Goal: Task Accomplishment & Management: Manage account settings

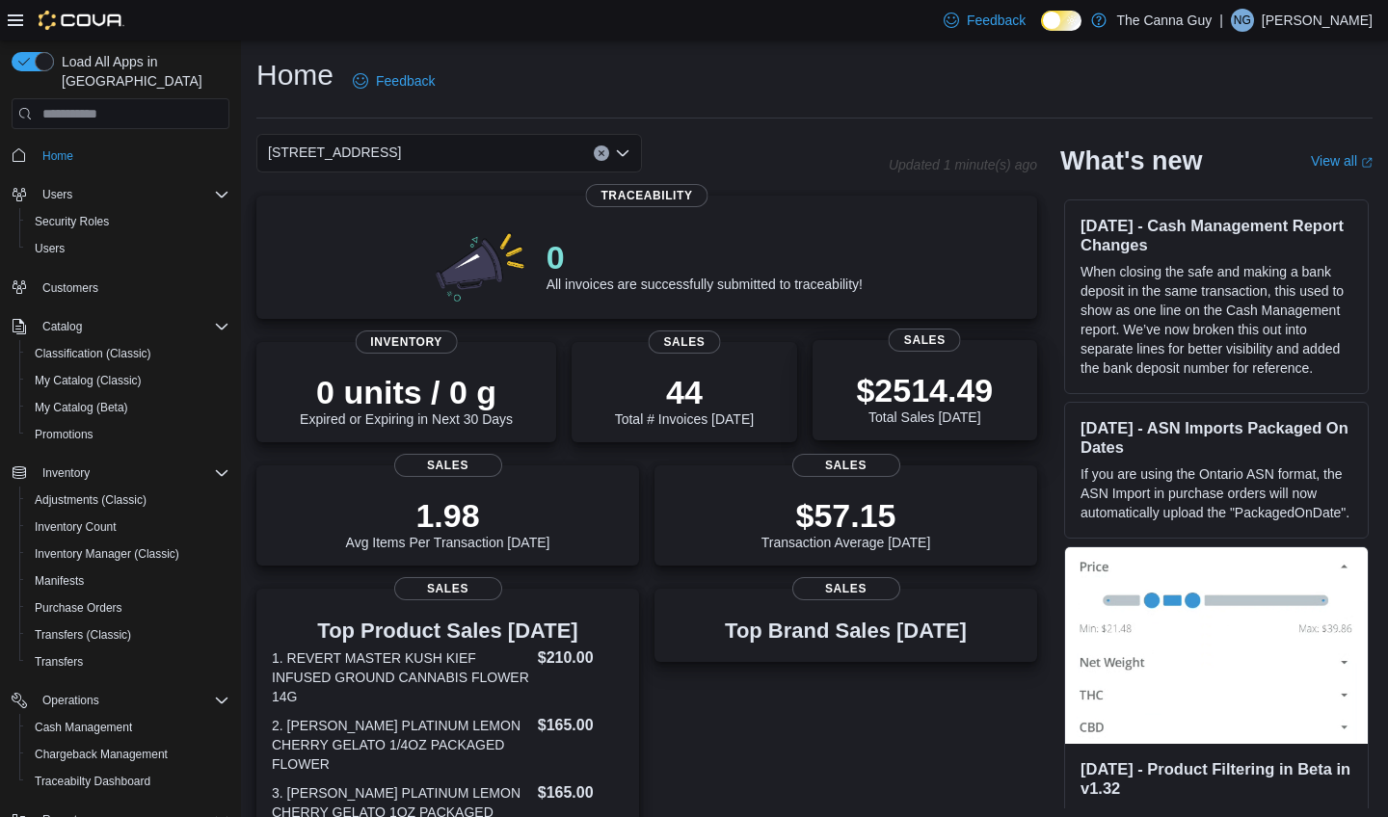
click at [835, 387] on div "$2514.49 Total Sales Today" at bounding box center [925, 394] width 194 height 62
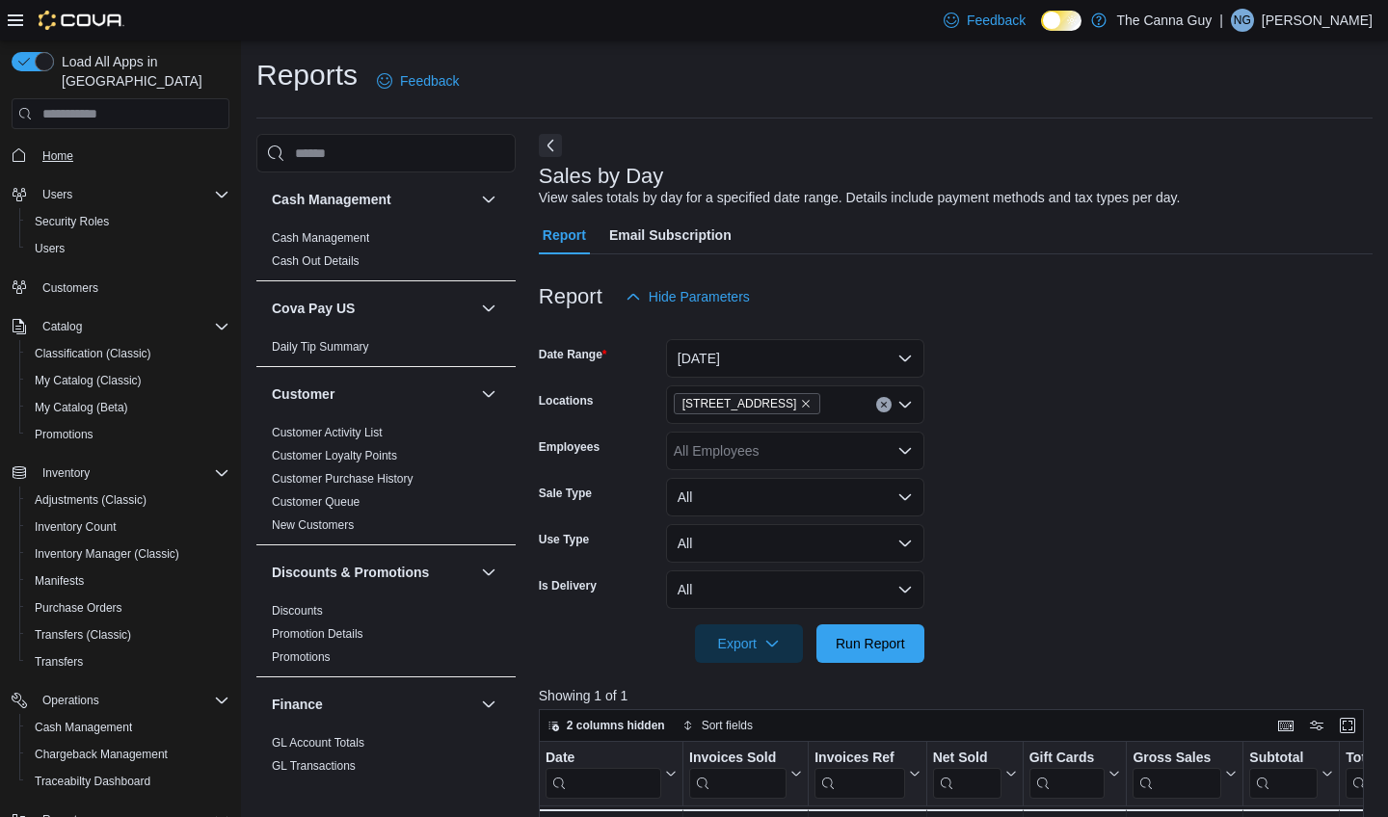
click at [52, 148] on span "Home" at bounding box center [57, 155] width 31 height 15
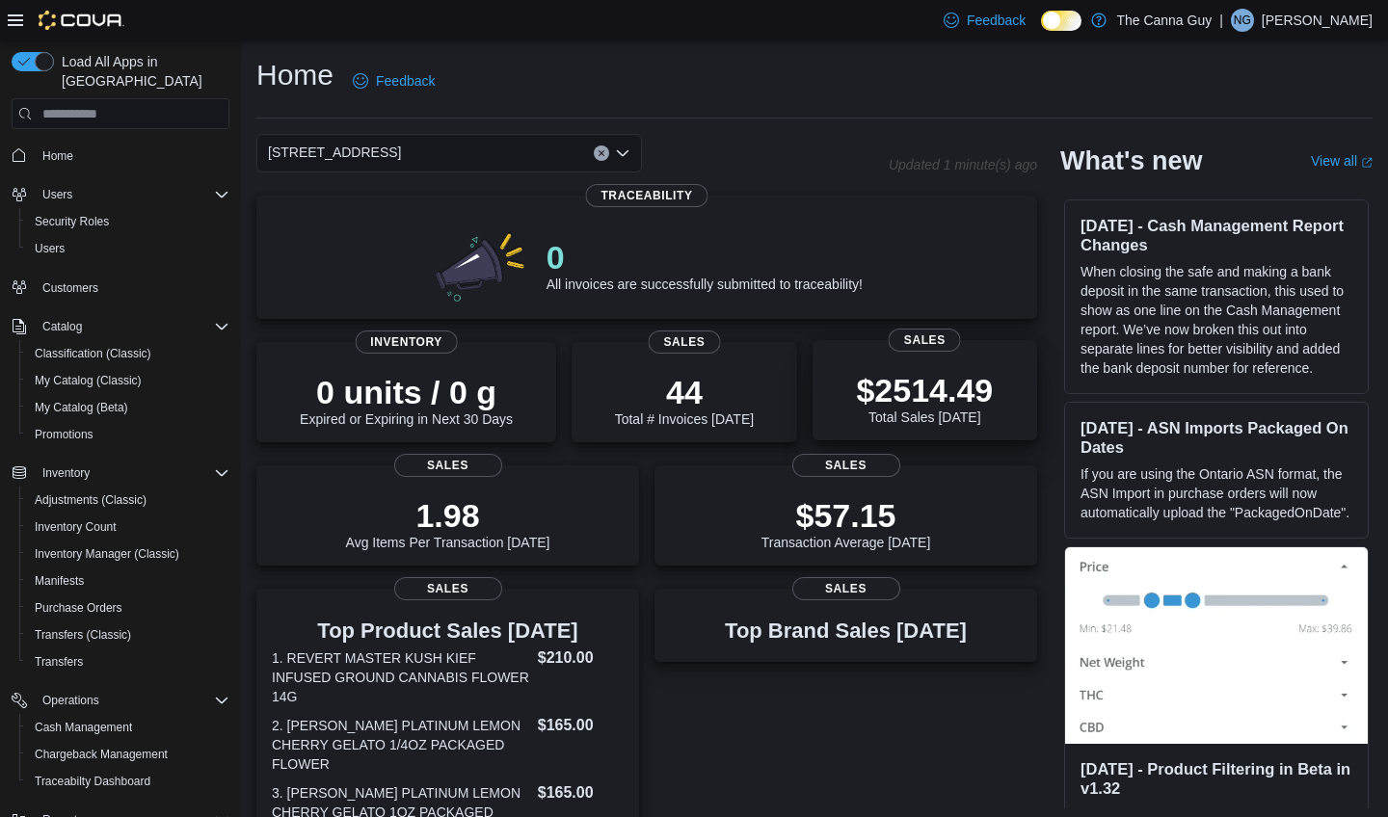
click at [847, 368] on div "$2514.49 Total Sales Today" at bounding box center [925, 394] width 194 height 62
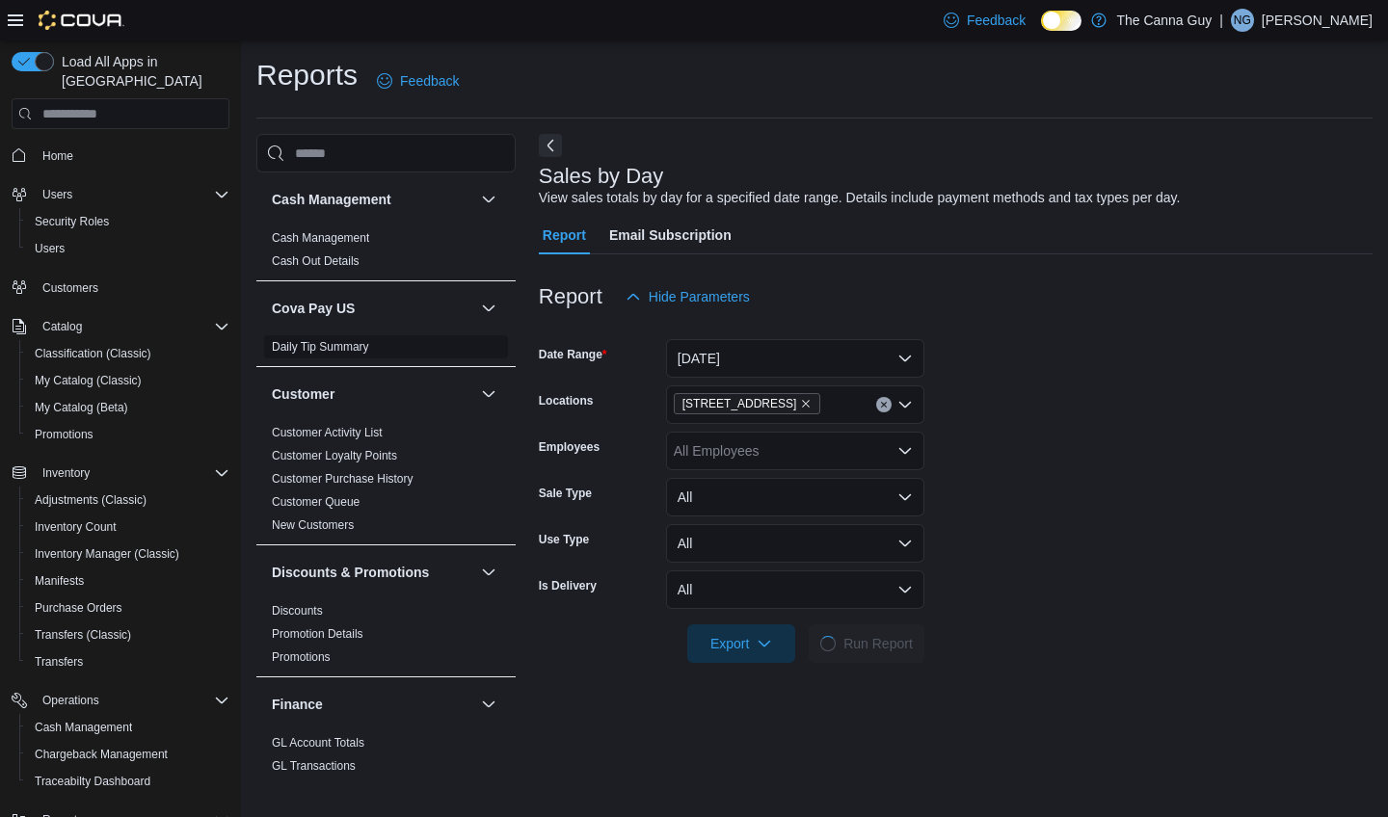
scroll to position [43, 0]
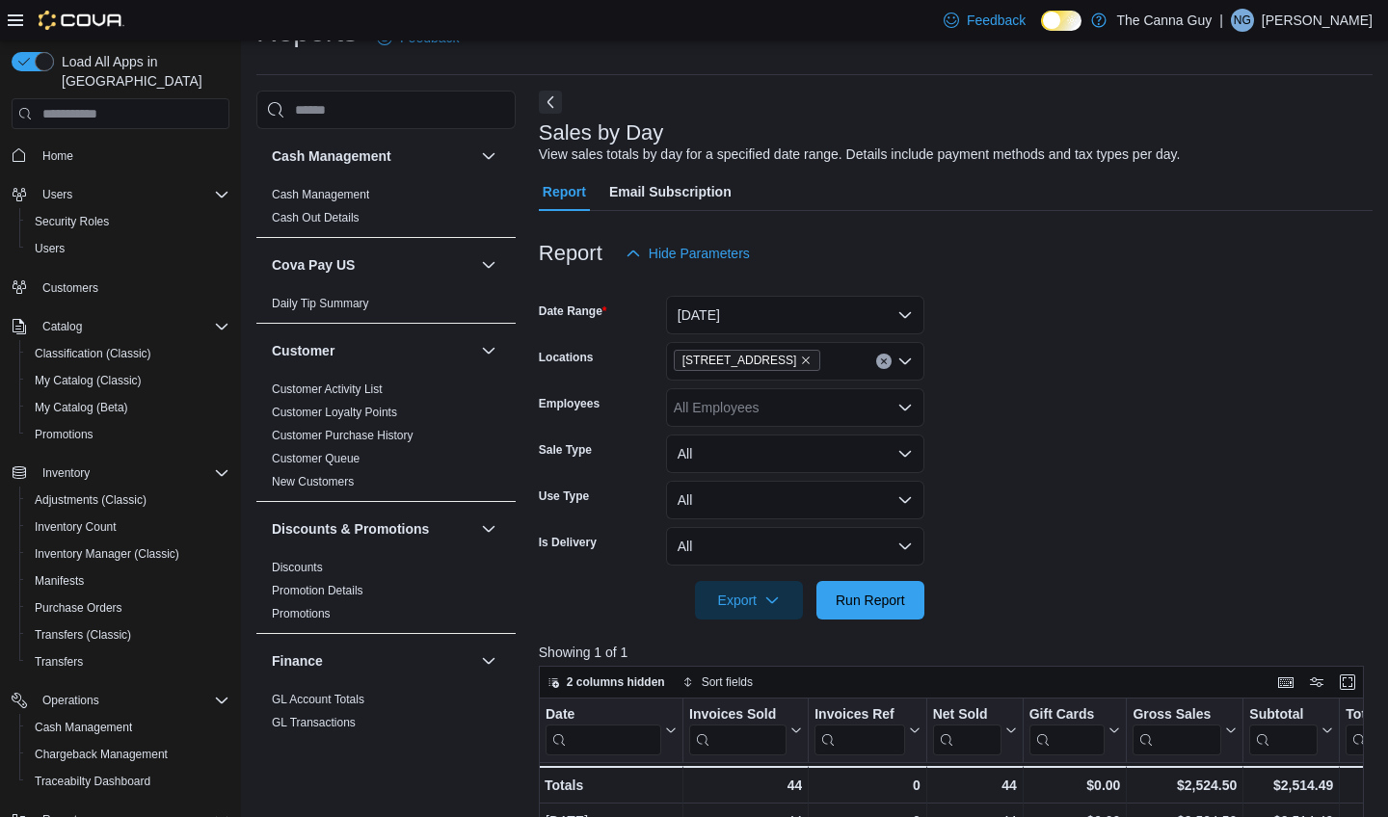
click at [892, 316] on button "[DATE]" at bounding box center [795, 315] width 258 height 39
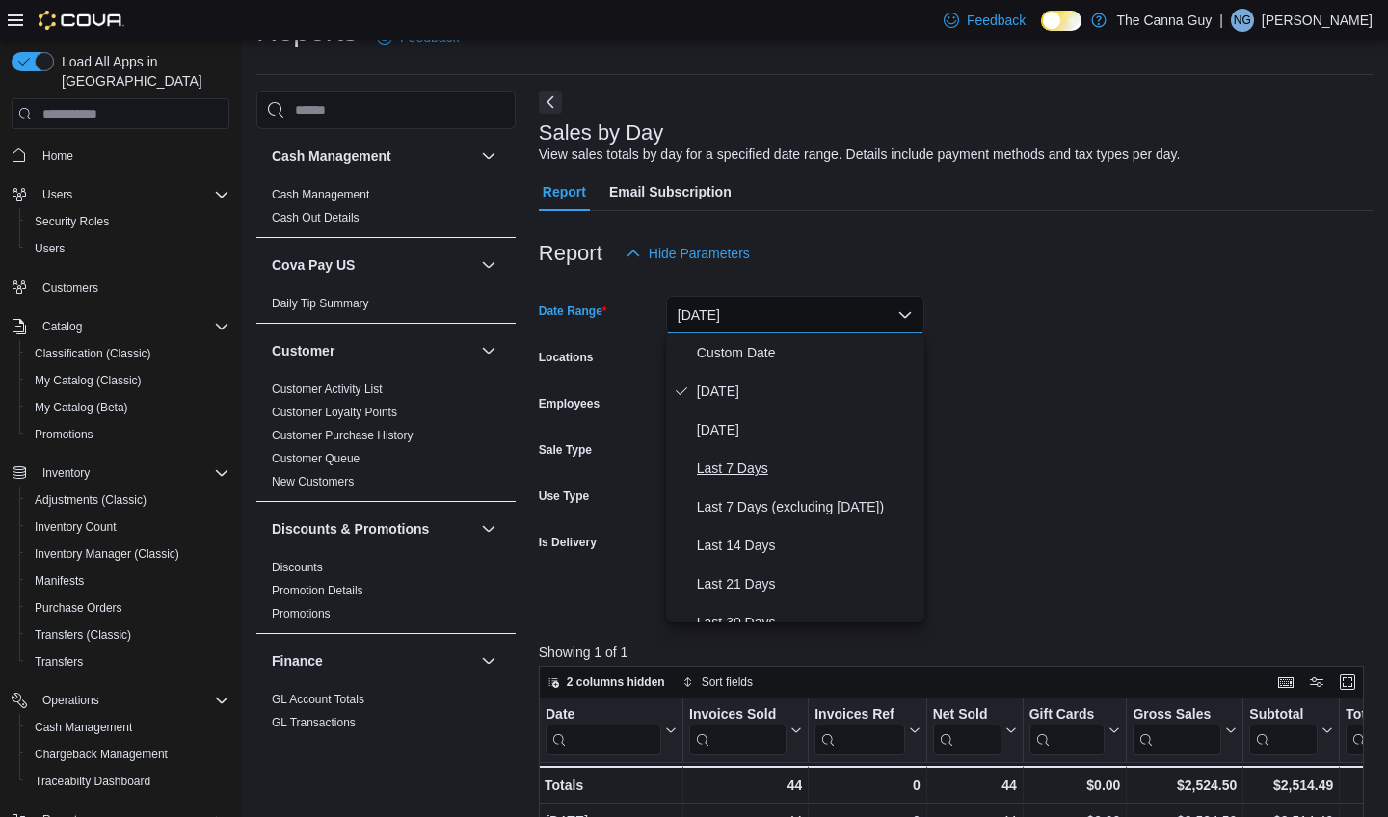
click at [756, 472] on span "Last 7 Days" at bounding box center [807, 468] width 220 height 23
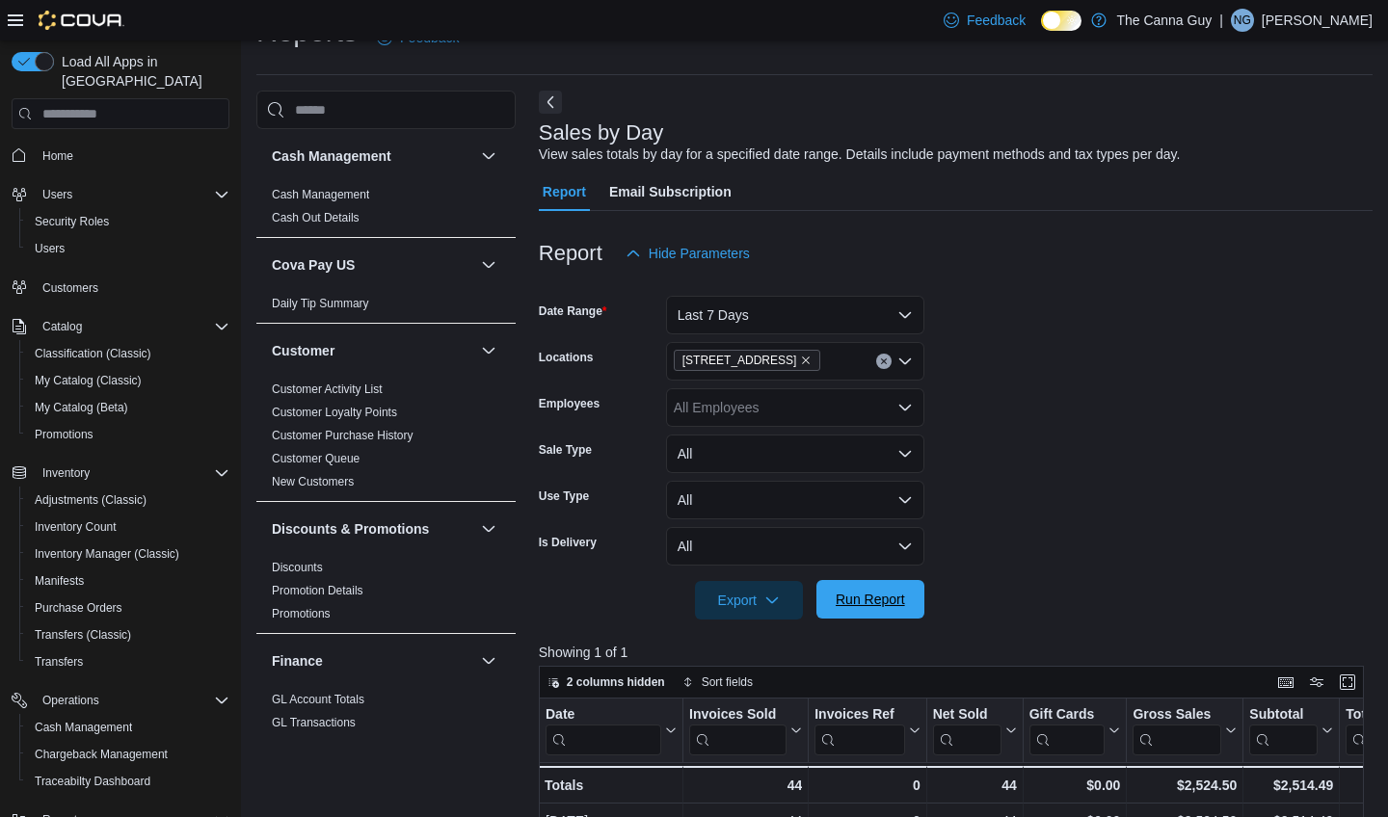
click at [877, 595] on span "Run Report" at bounding box center [869, 599] width 69 height 19
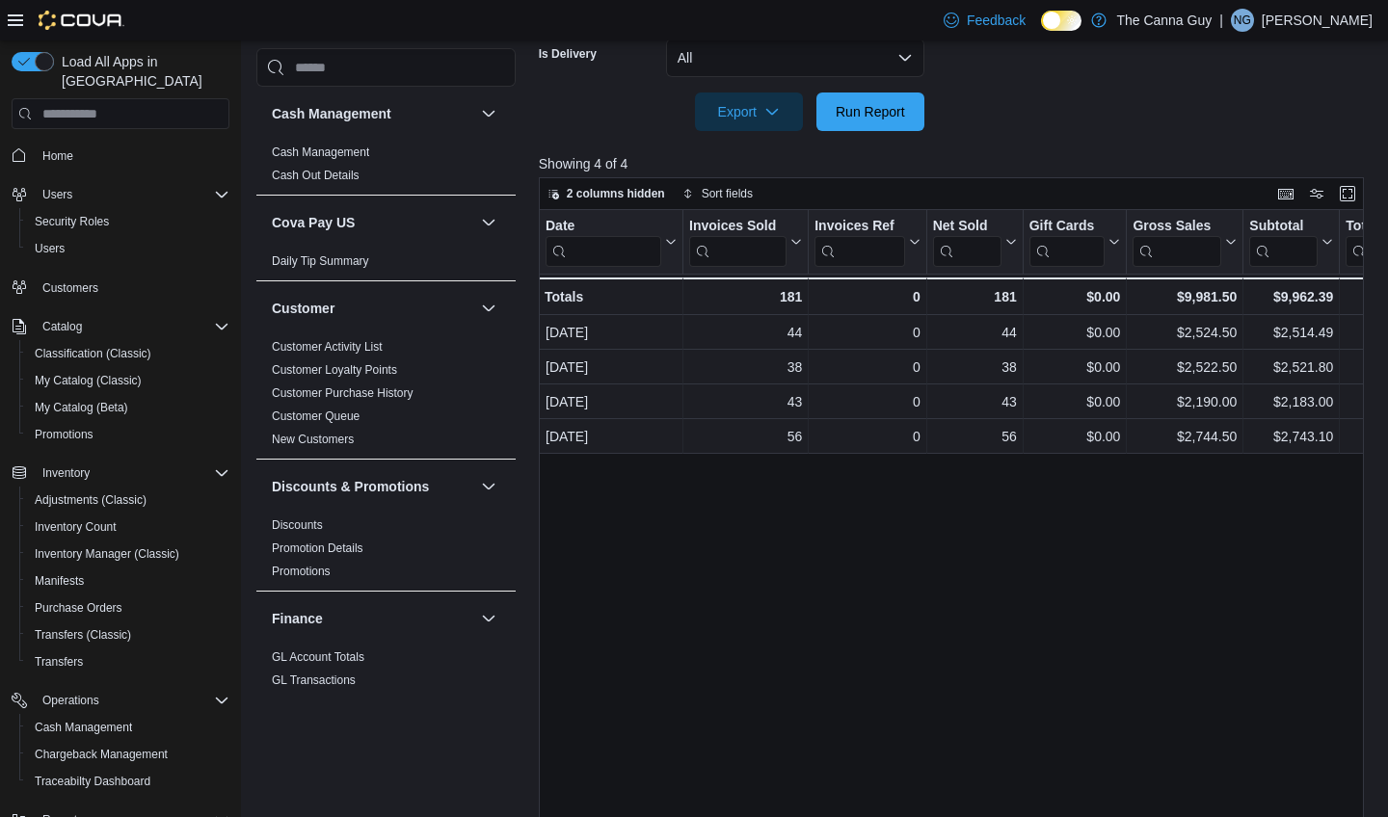
scroll to position [523, 0]
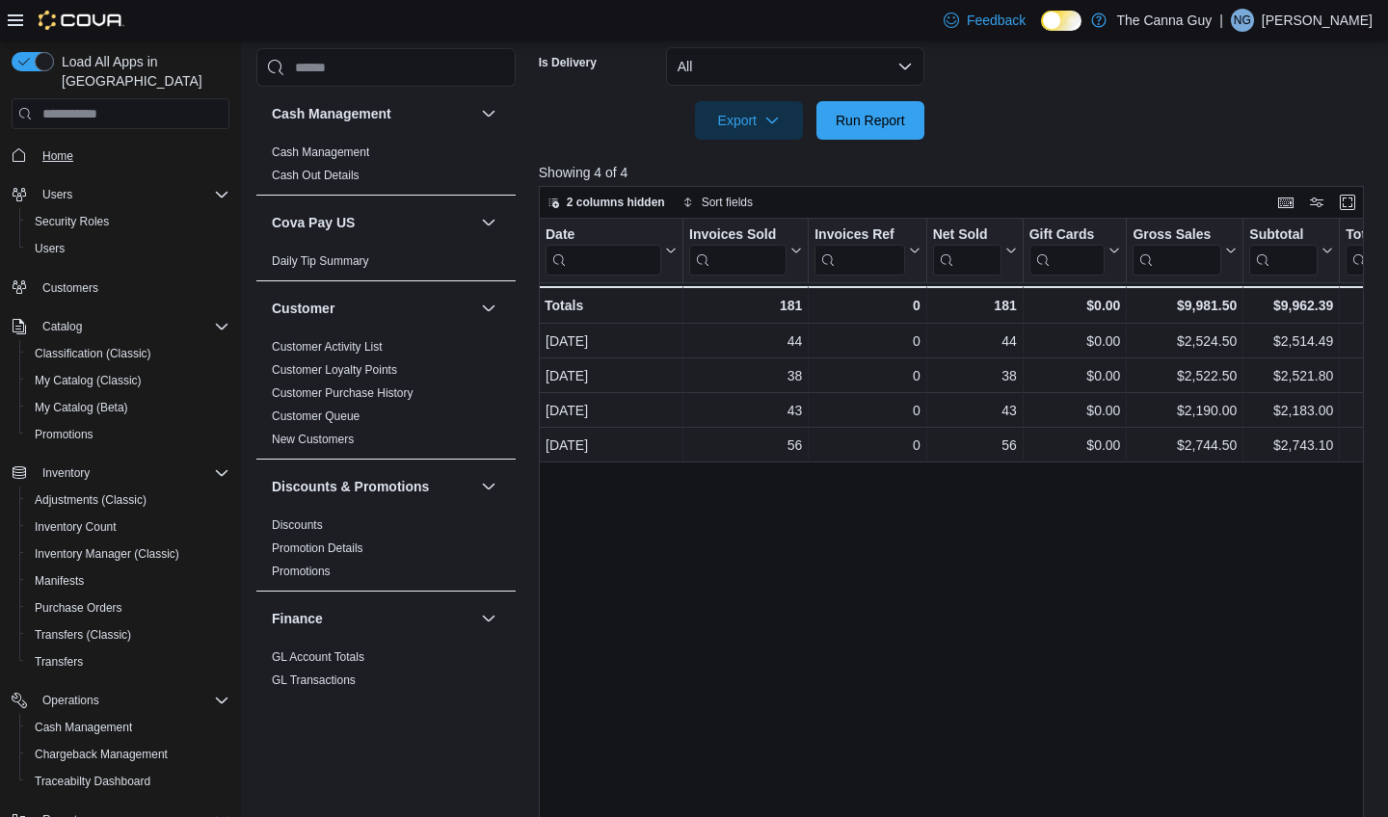
click at [59, 148] on span "Home" at bounding box center [57, 155] width 31 height 15
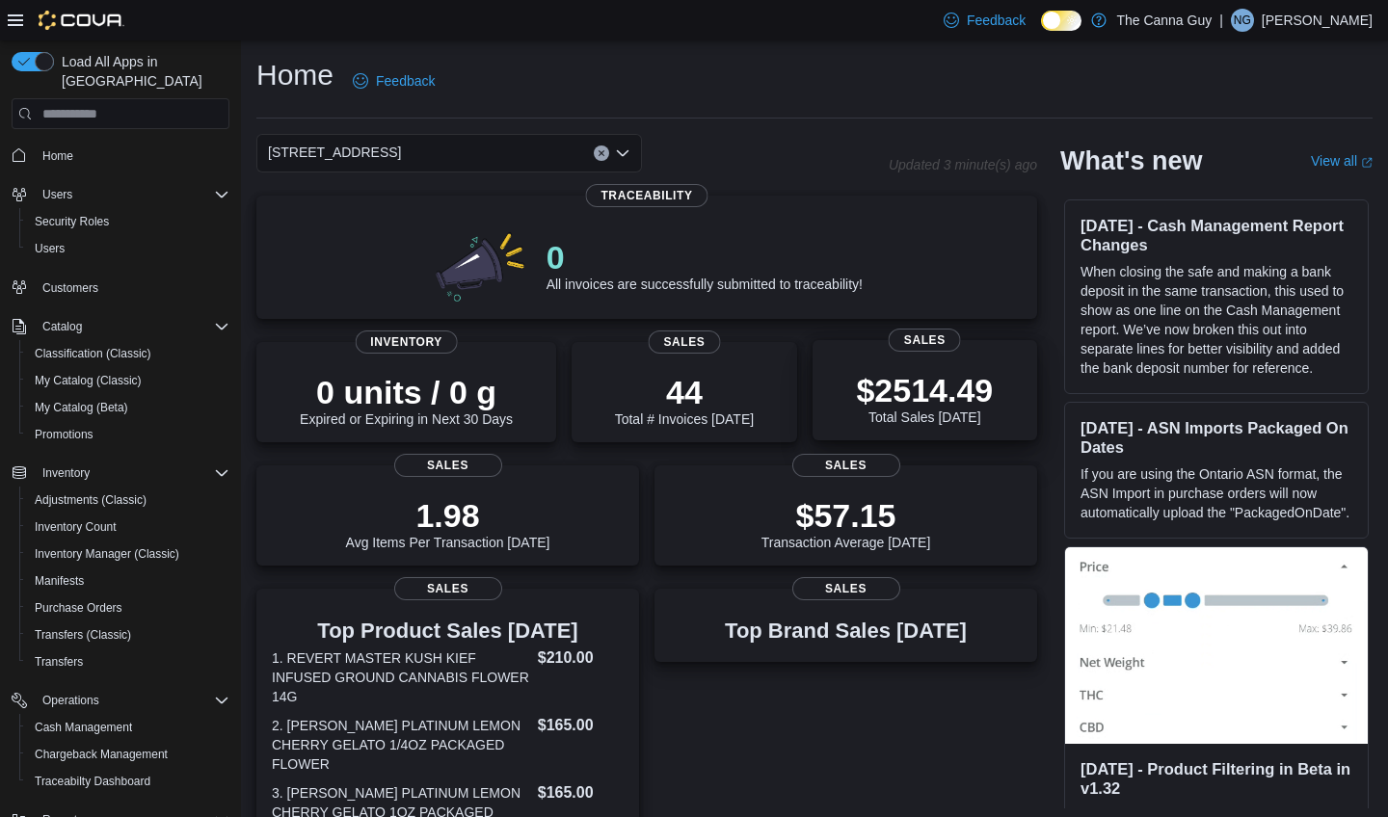
click at [822, 380] on div "$2514.49 Total Sales Today Sales" at bounding box center [924, 390] width 225 height 100
click at [864, 378] on p "$2514.49" at bounding box center [924, 390] width 137 height 39
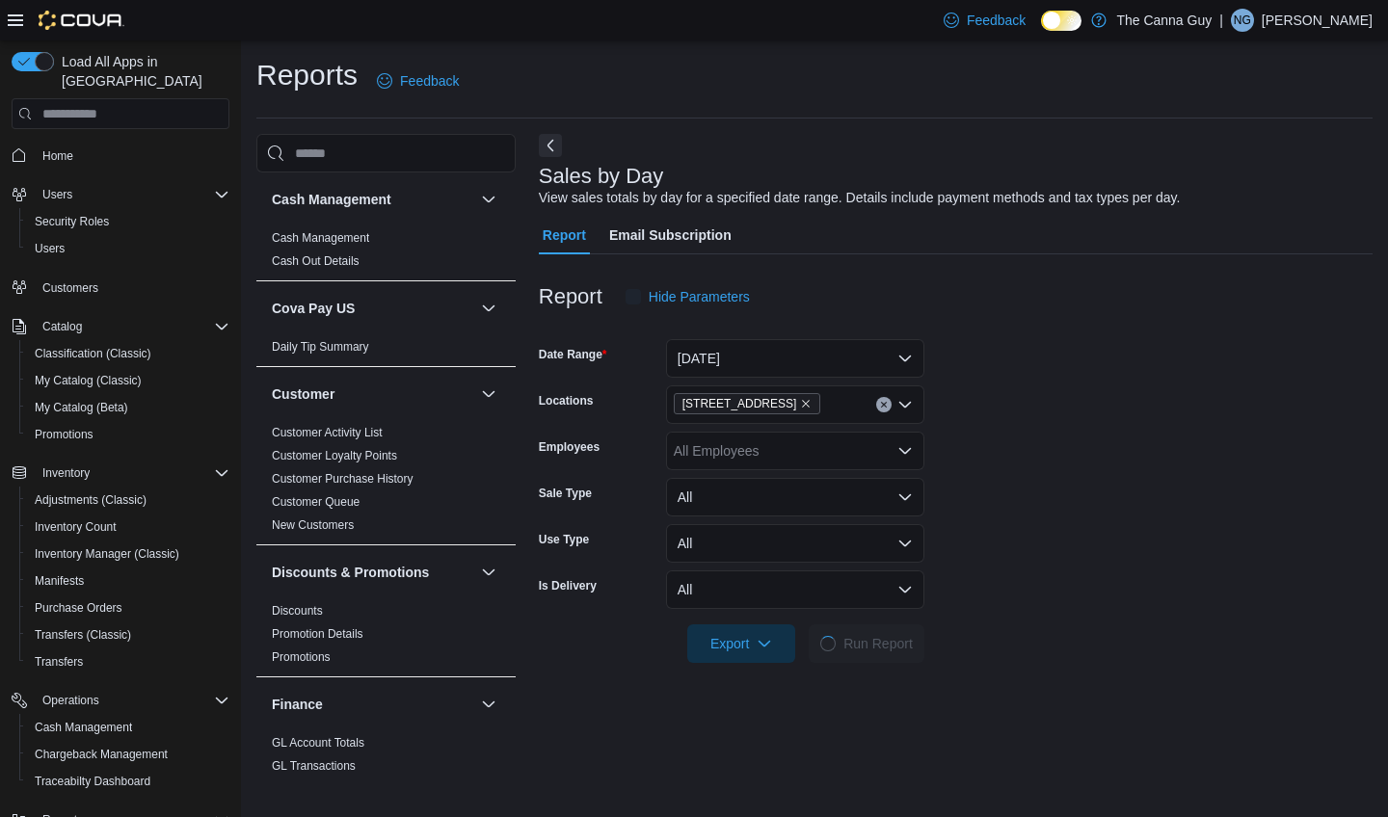
scroll to position [43, 0]
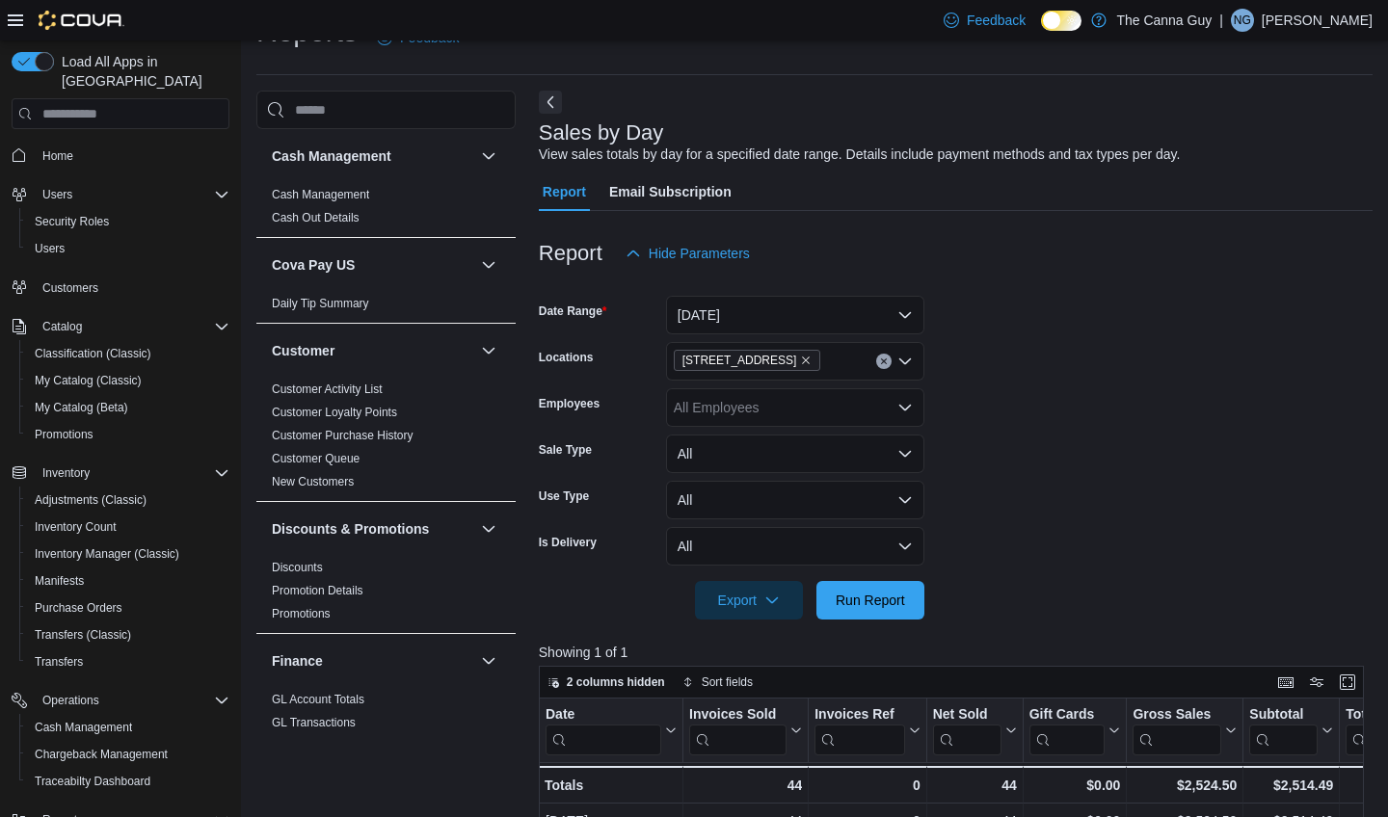
click at [873, 307] on button "[DATE]" at bounding box center [795, 315] width 258 height 39
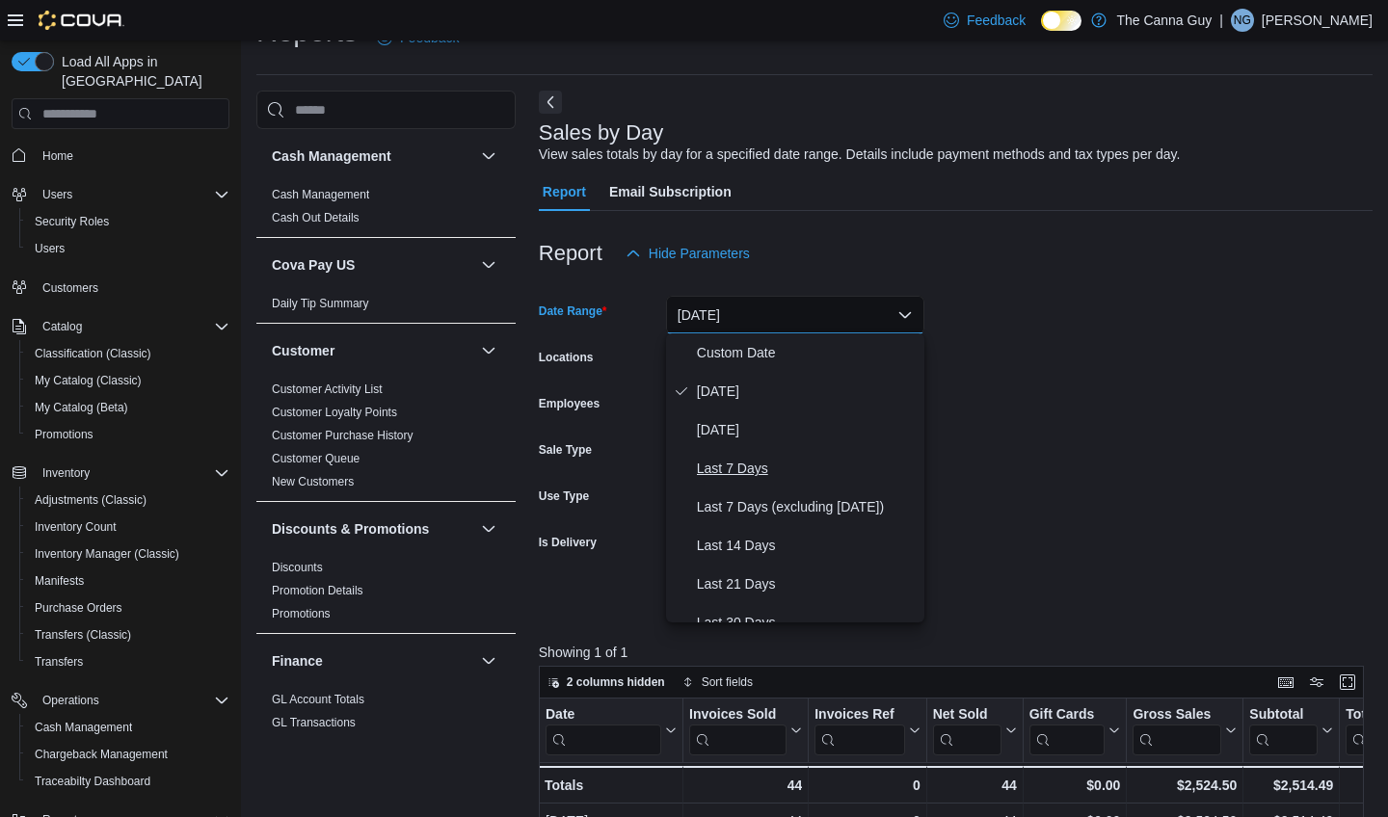
click at [757, 465] on span "Last 7 Days" at bounding box center [807, 468] width 220 height 23
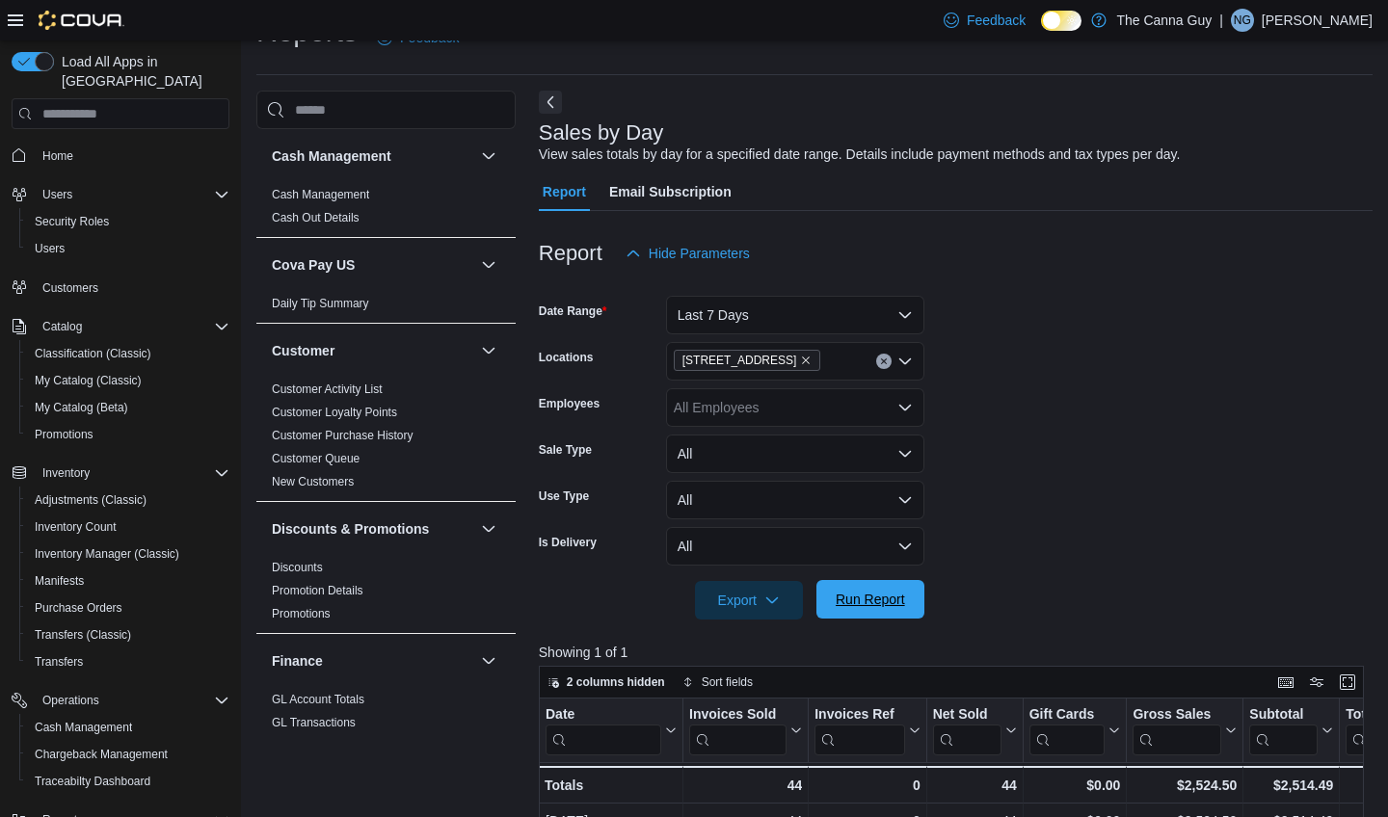
click at [870, 610] on span "Run Report" at bounding box center [870, 599] width 85 height 39
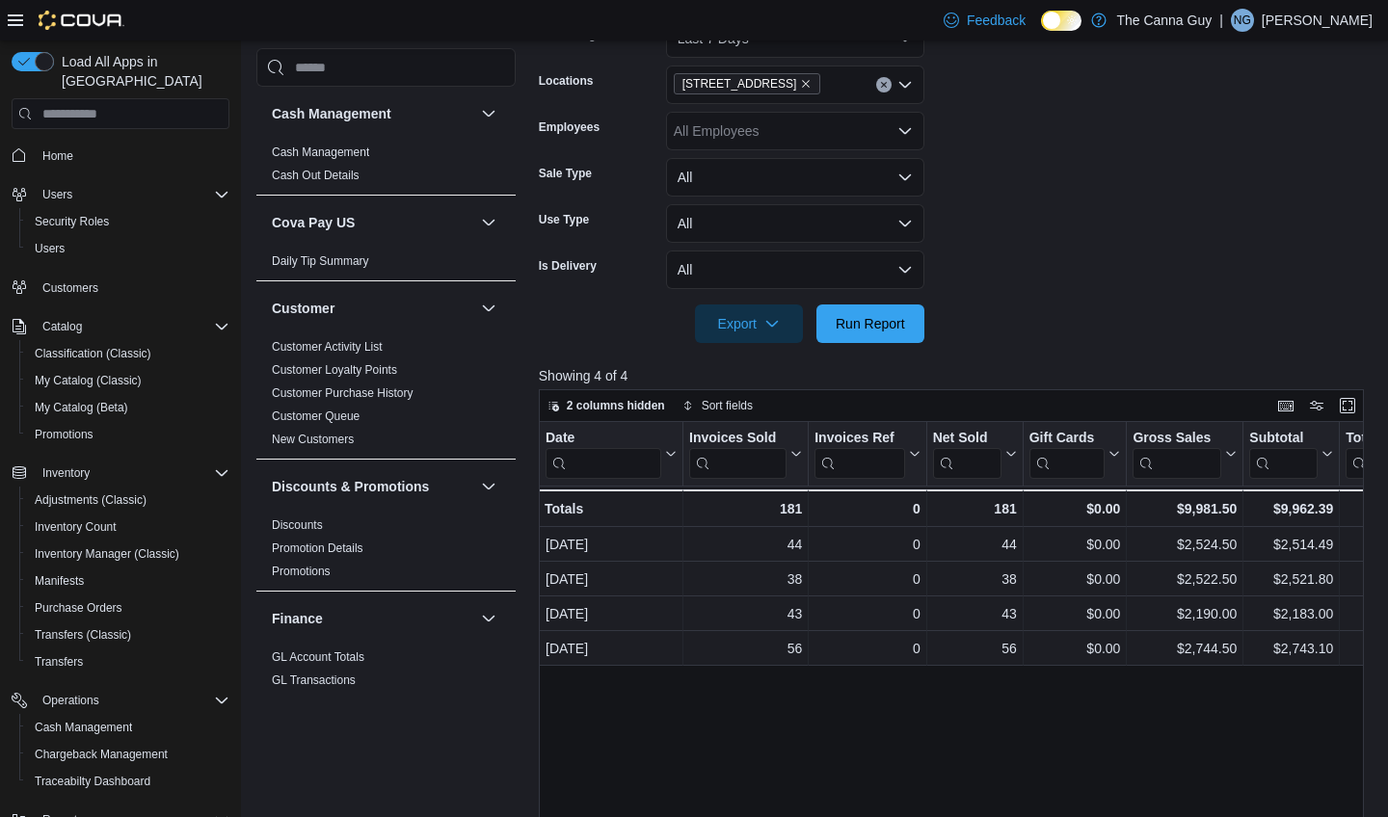
scroll to position [321, 0]
click at [1351, 403] on button "Enter fullscreen" at bounding box center [1347, 403] width 23 height 23
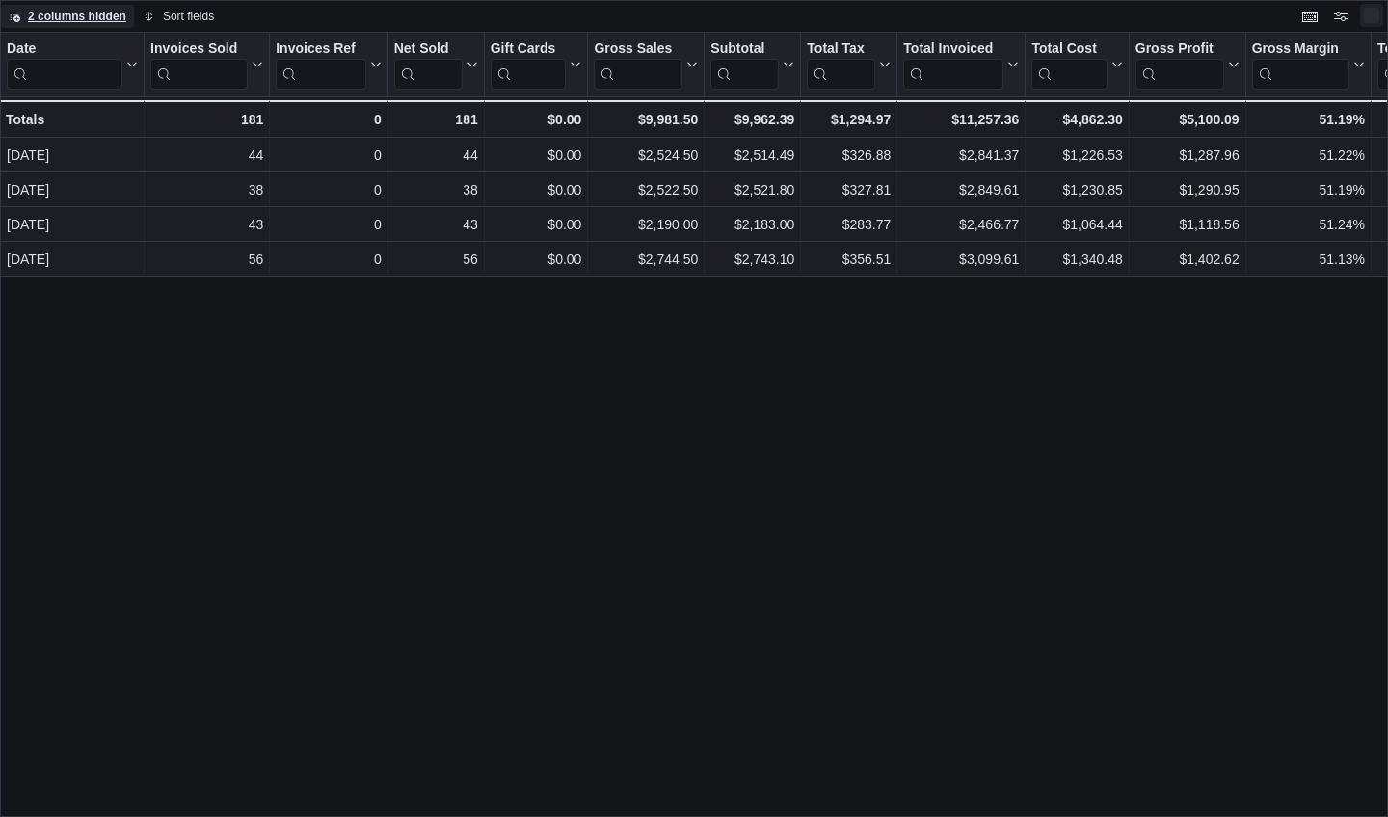
scroll to position [0, 0]
click at [60, 131] on div "Totals" at bounding box center [72, 119] width 132 height 23
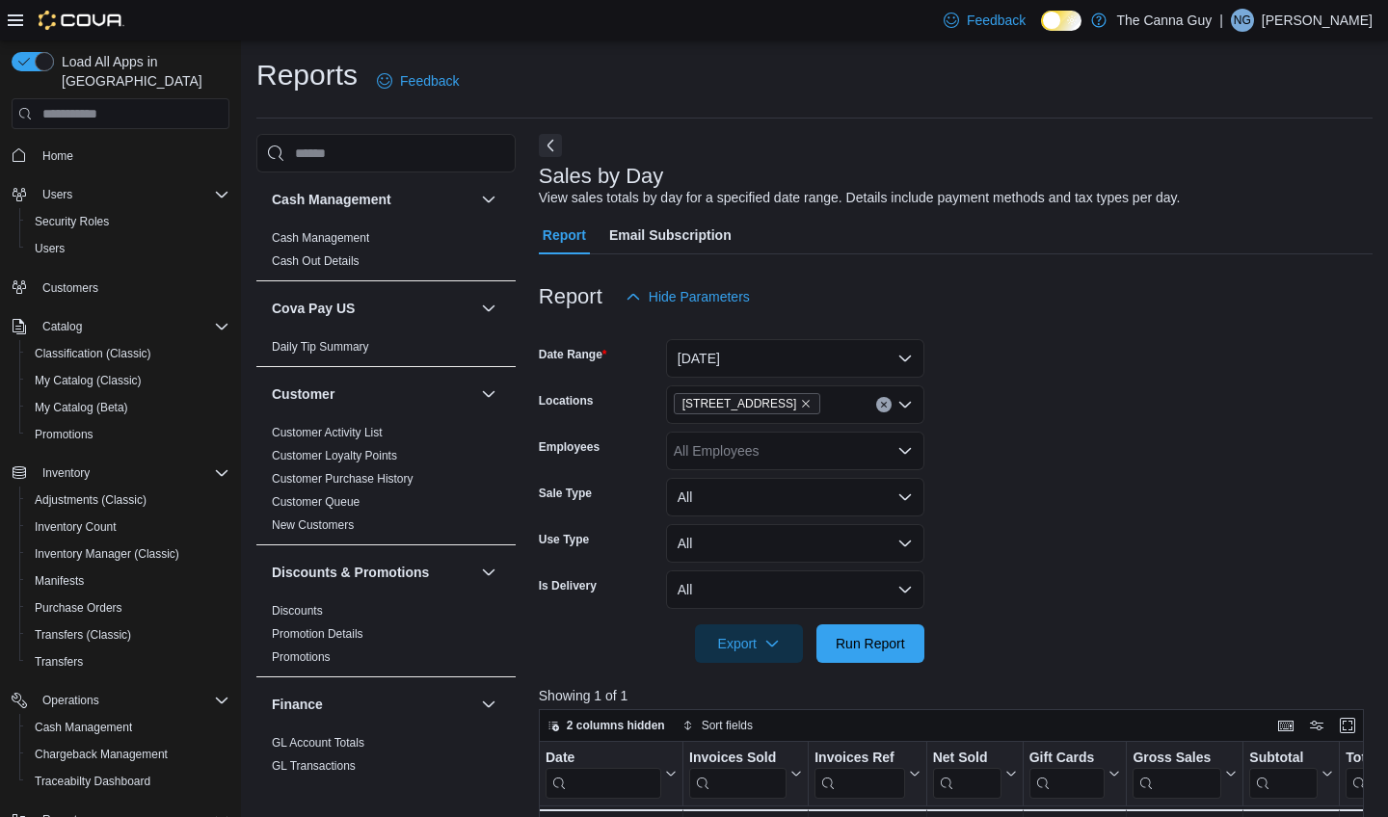
click at [826, 490] on button "All" at bounding box center [795, 497] width 258 height 39
click at [862, 350] on button "[DATE]" at bounding box center [795, 358] width 258 height 39
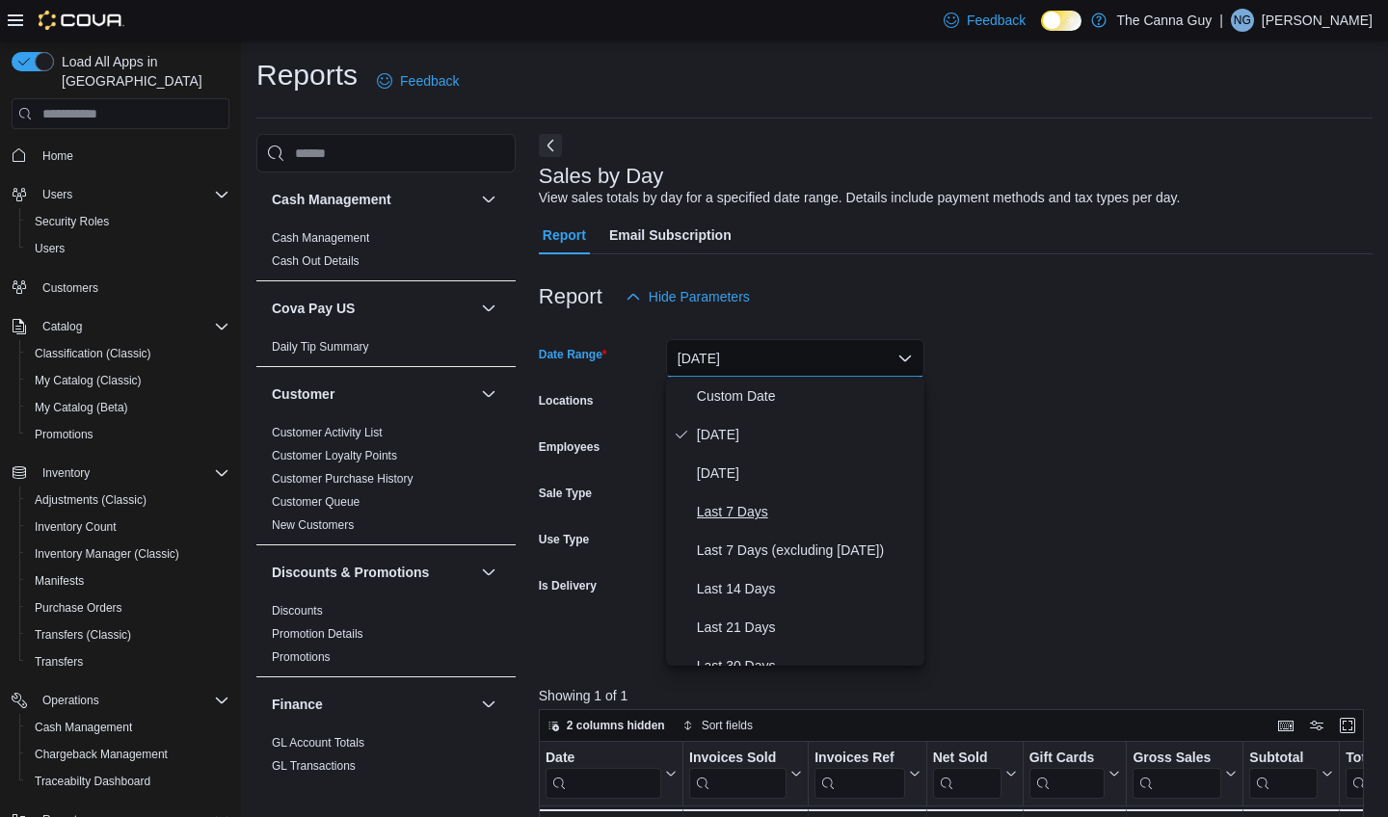
click at [741, 508] on span "Last 7 Days" at bounding box center [807, 511] width 220 height 23
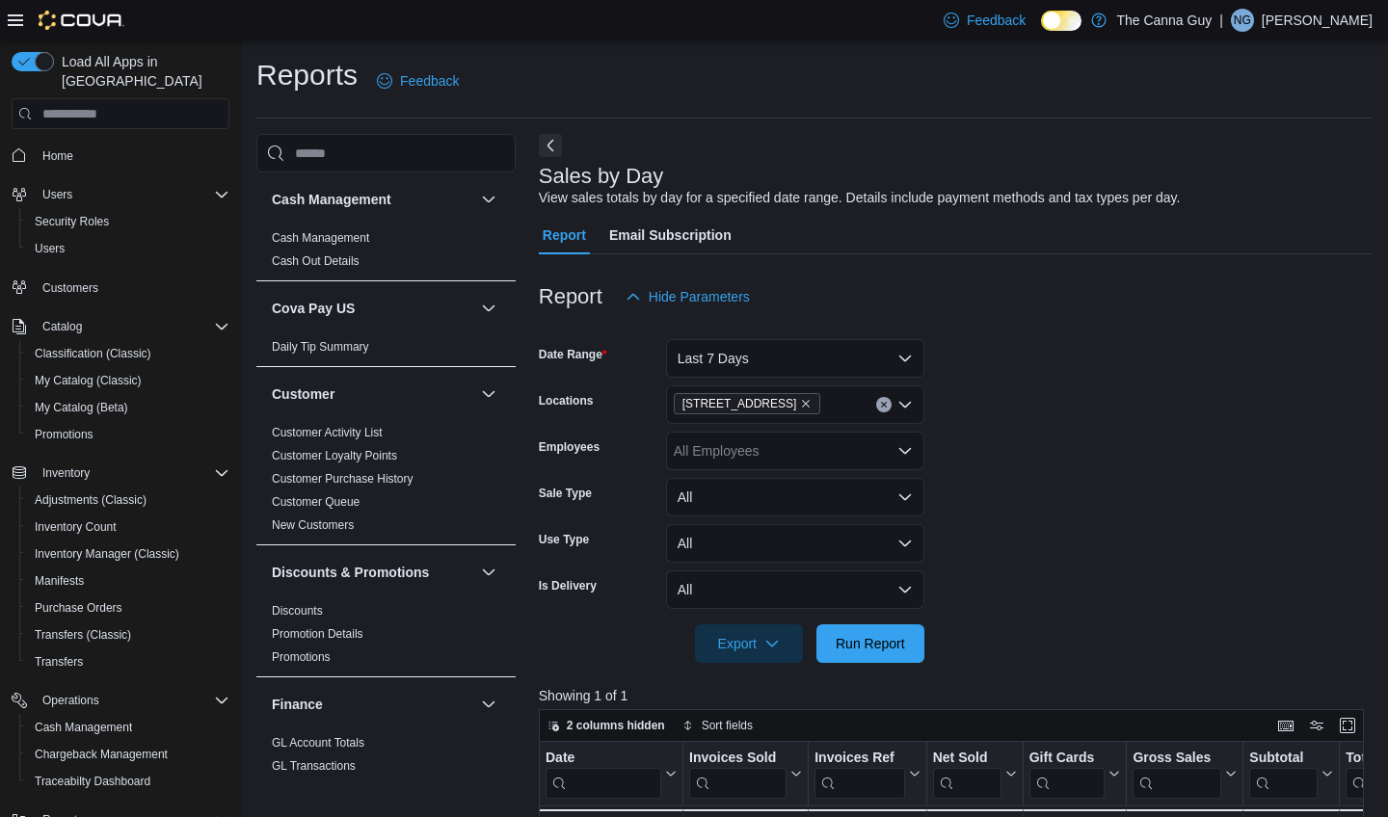
click at [852, 663] on div at bounding box center [956, 674] width 834 height 23
click at [859, 652] on span "Run Report" at bounding box center [870, 642] width 85 height 39
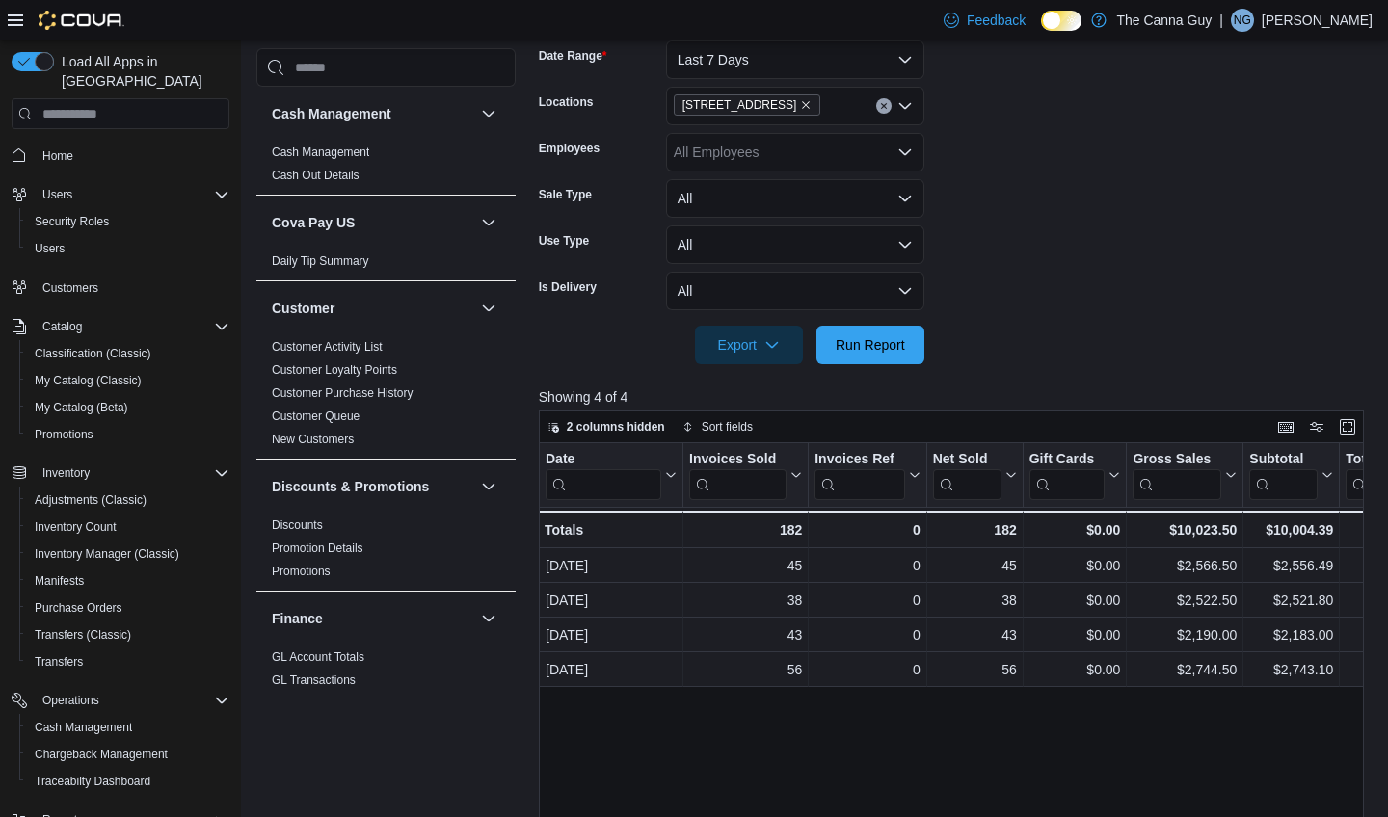
scroll to position [321, 0]
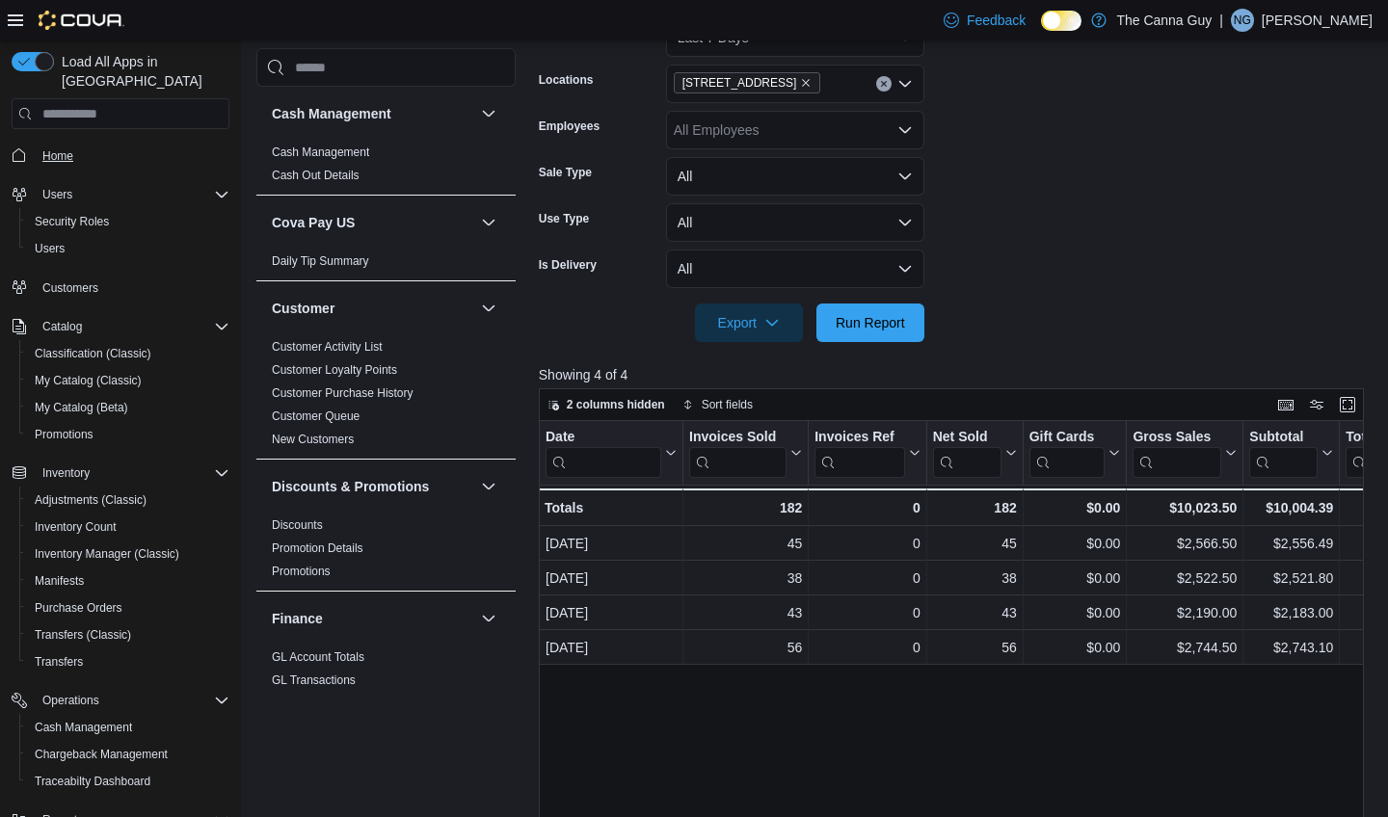
click at [58, 148] on span "Home" at bounding box center [57, 155] width 31 height 15
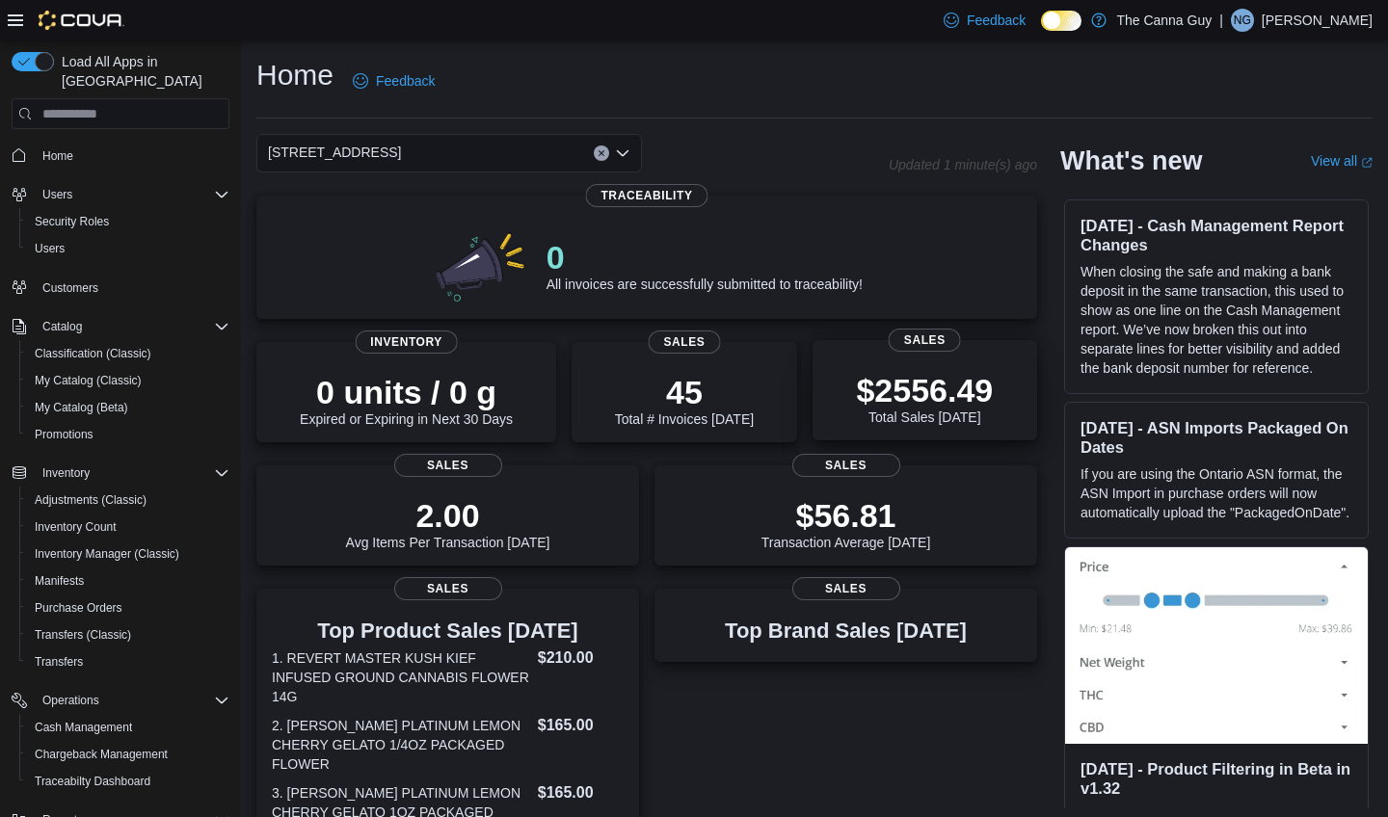
click at [858, 386] on p "$2556.49" at bounding box center [924, 390] width 137 height 39
click at [116, 720] on span "Cash Management" at bounding box center [83, 727] width 97 height 15
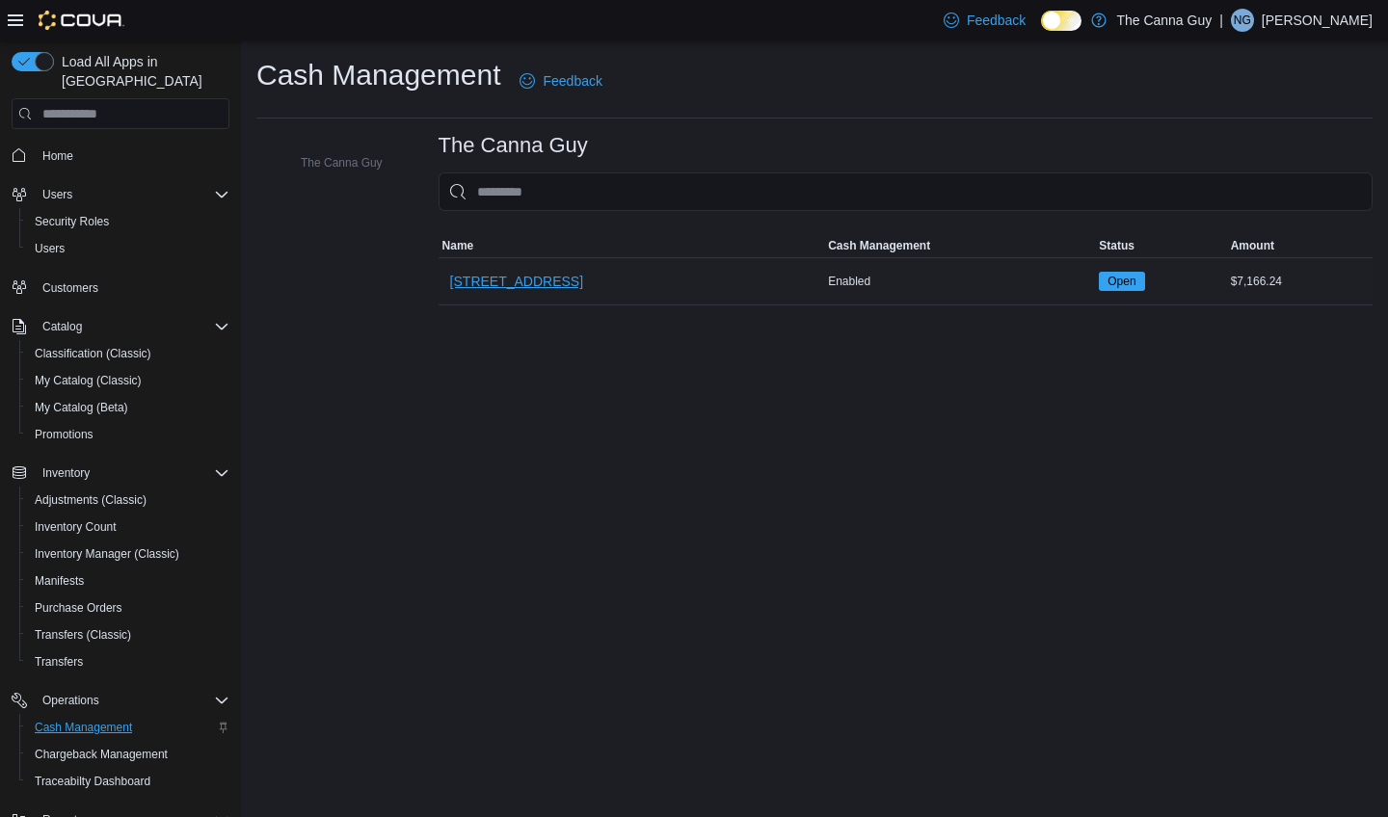
click at [508, 281] on span "[STREET_ADDRESS]" at bounding box center [516, 281] width 133 height 19
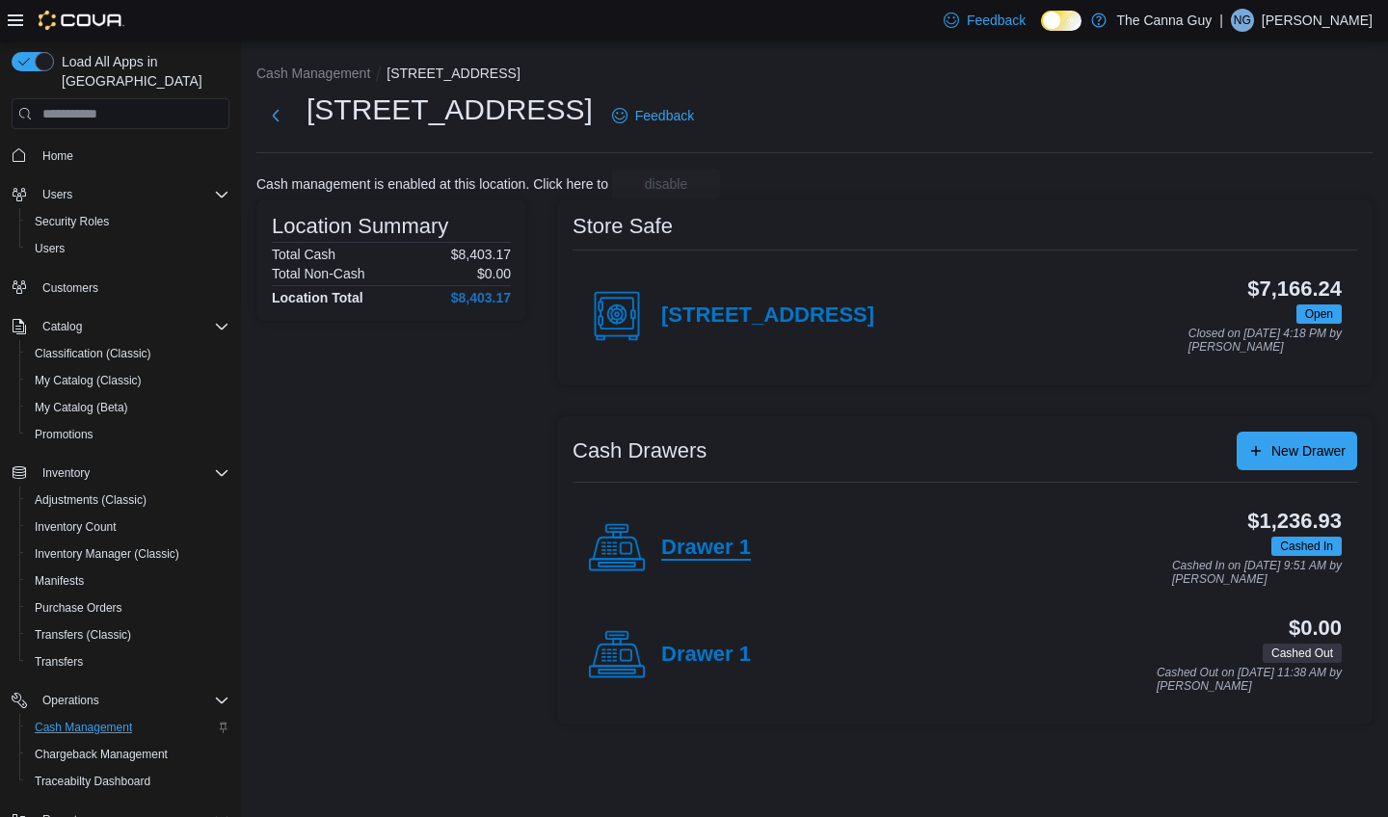
click at [704, 548] on h4 "Drawer 1" at bounding box center [706, 548] width 90 height 25
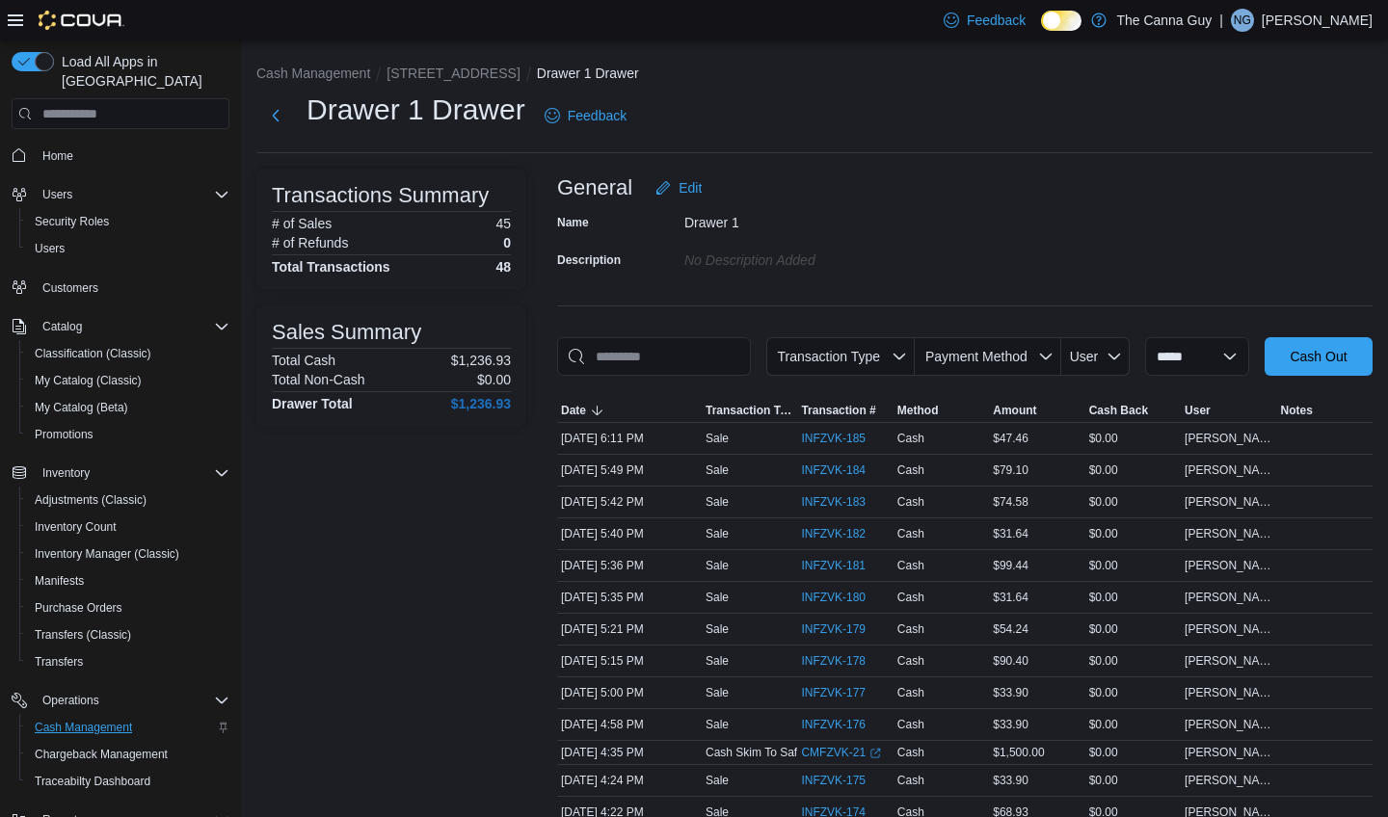
click at [115, 720] on span "Cash Management" at bounding box center [83, 727] width 97 height 15
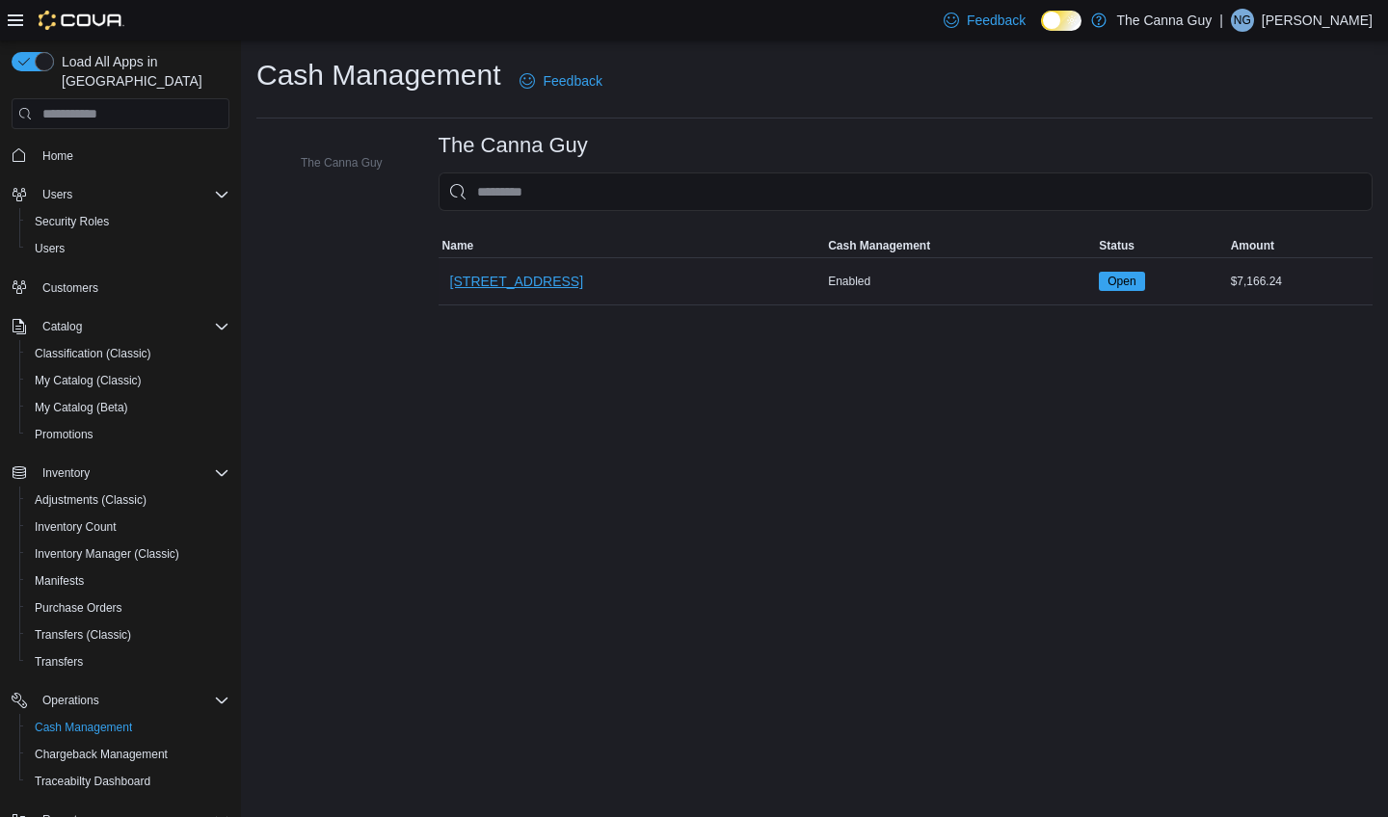
click at [505, 278] on span "411 US RT 11" at bounding box center [516, 281] width 133 height 19
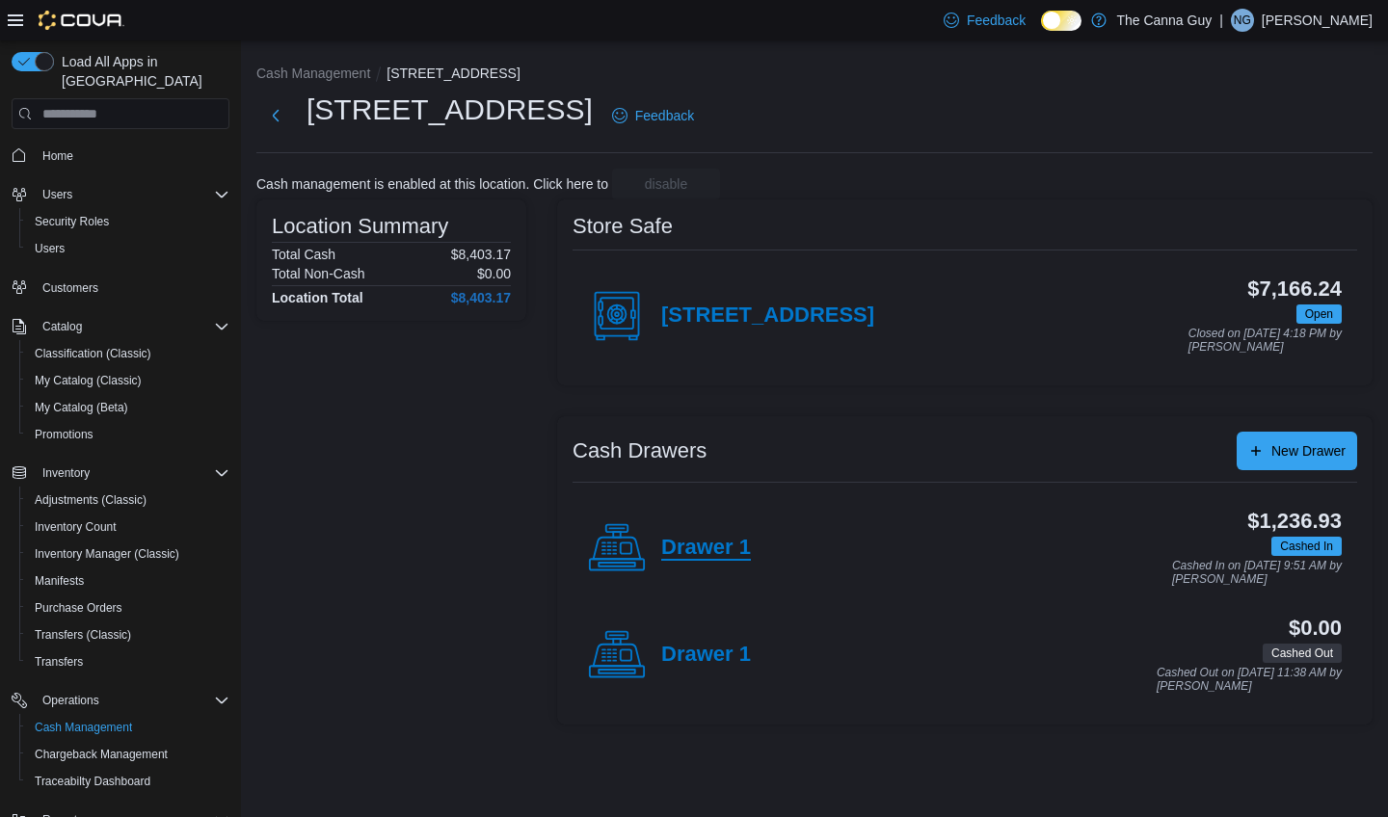
click at [711, 547] on h4 "Drawer 1" at bounding box center [706, 548] width 90 height 25
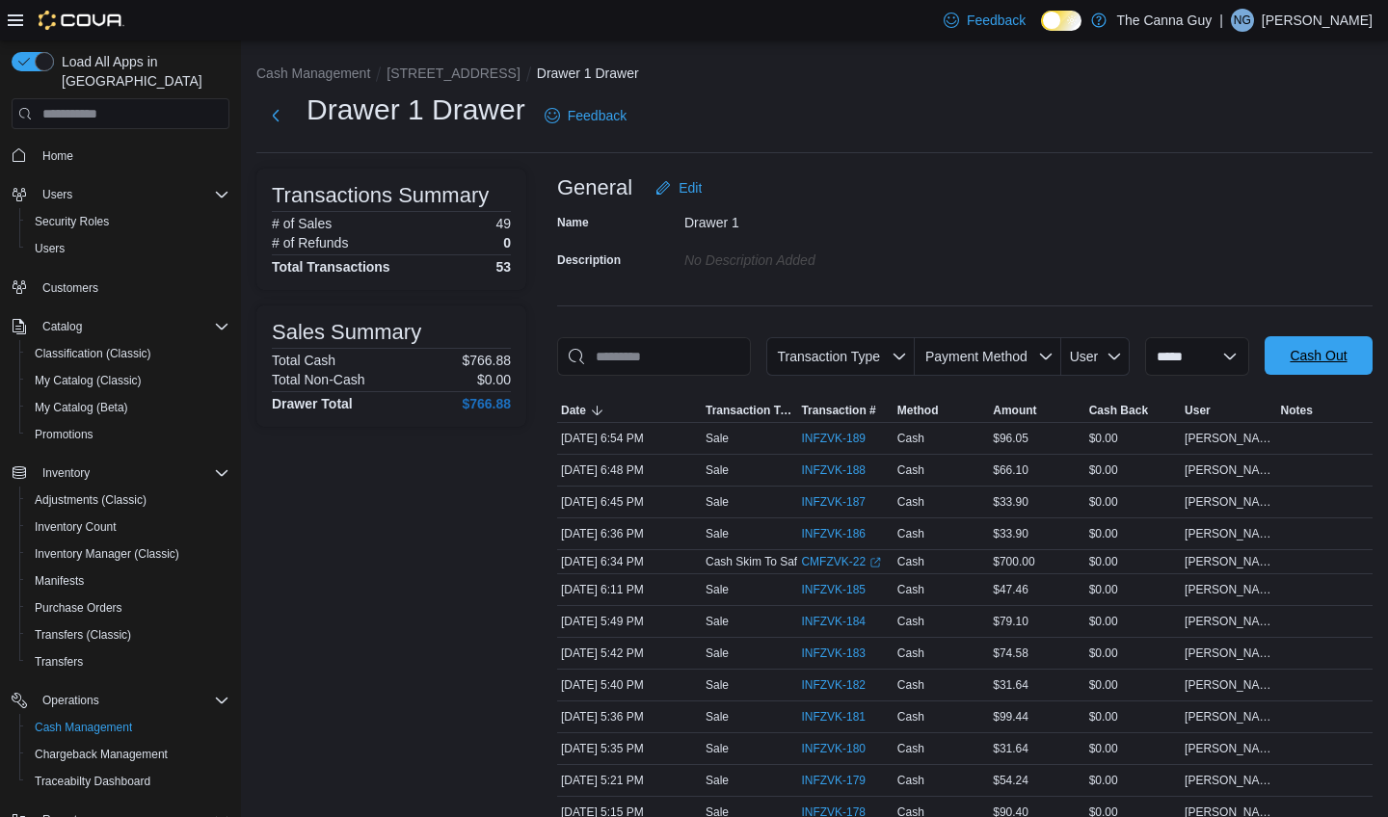
click at [1289, 365] on span "Cash Out" at bounding box center [1317, 355] width 57 height 19
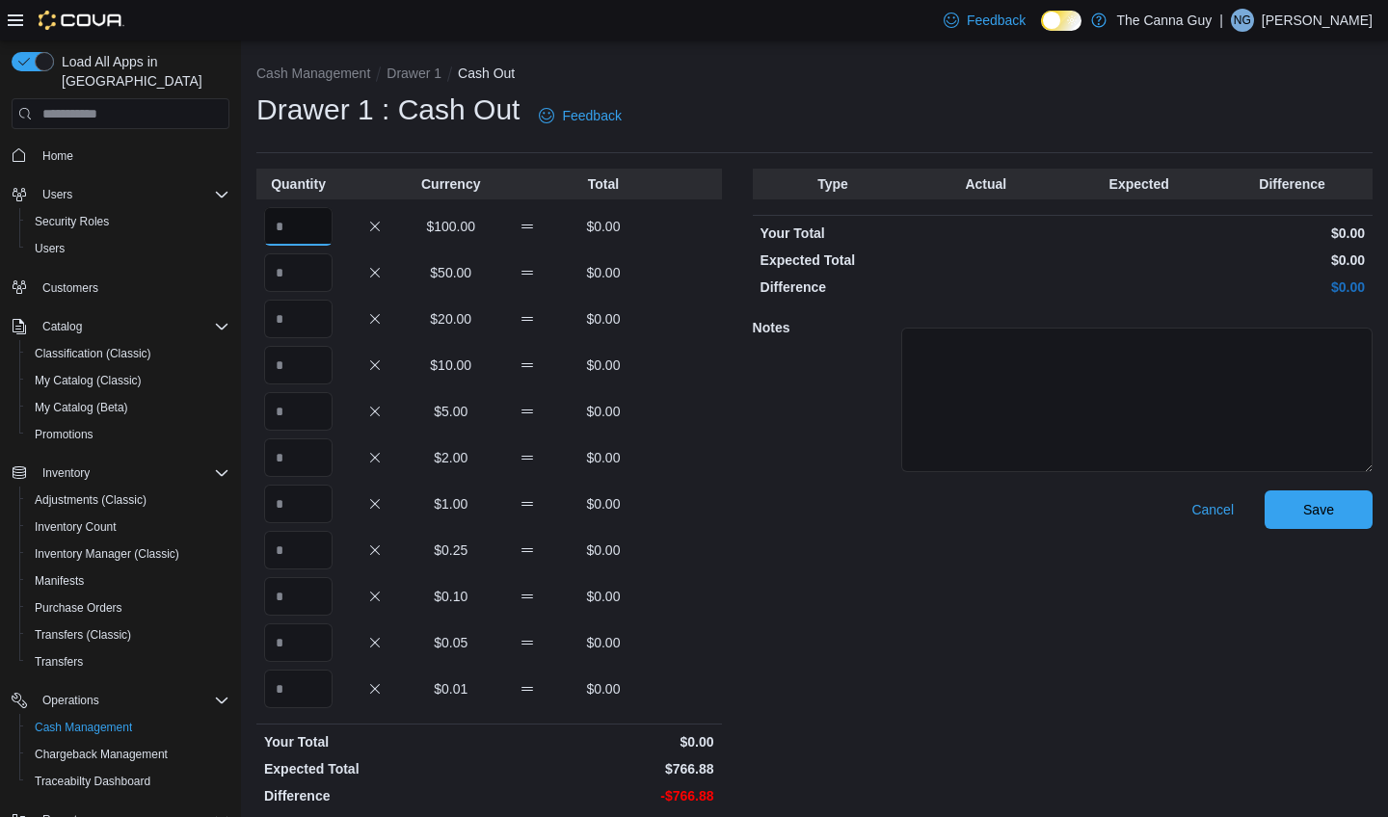
click at [305, 238] on input "Quantity" at bounding box center [298, 226] width 68 height 39
type input "*"
click at [305, 323] on input "Quantity" at bounding box center [298, 319] width 68 height 39
type input "**"
click at [313, 368] on input "Quantity" at bounding box center [298, 365] width 68 height 39
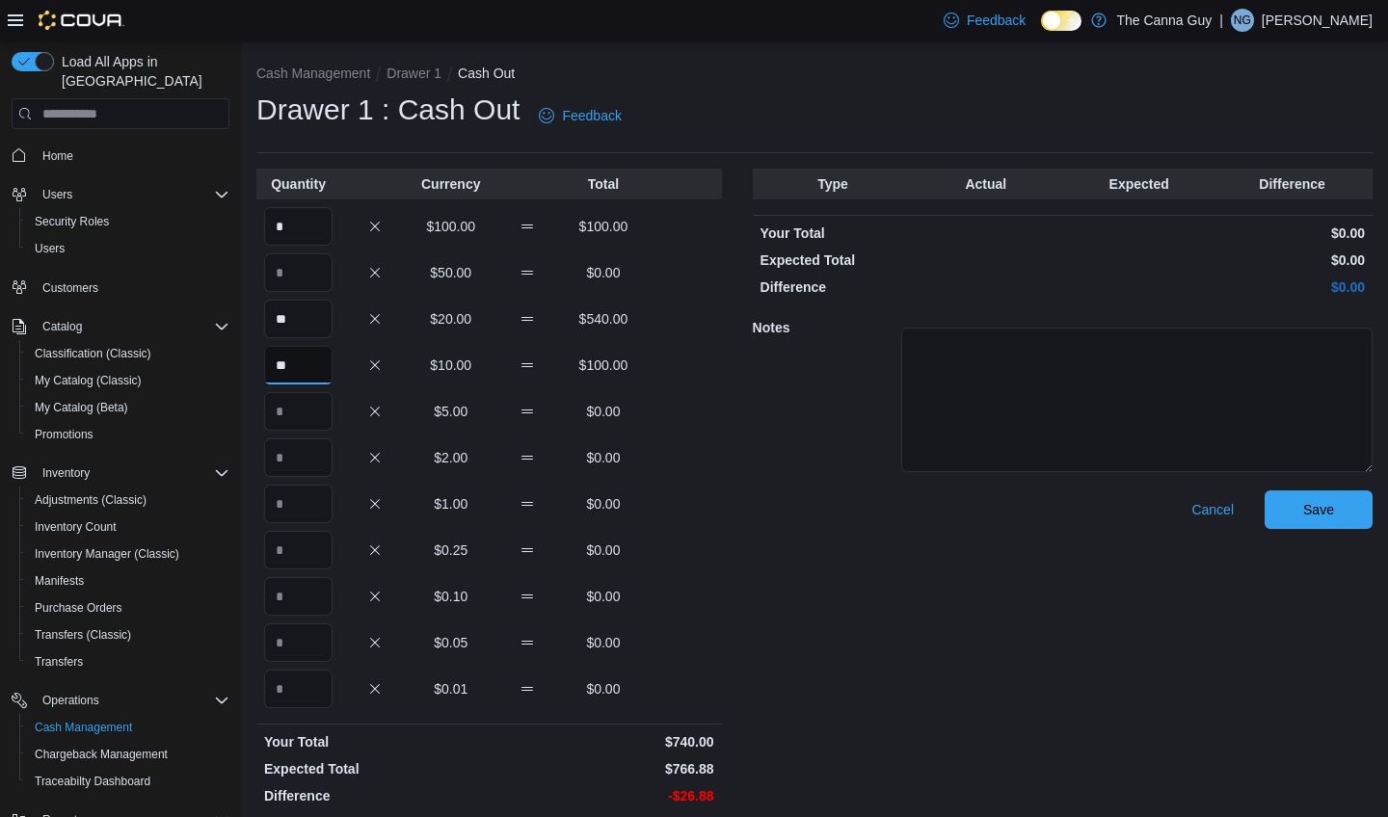
type input "**"
click at [306, 404] on input "Quantity" at bounding box center [298, 411] width 68 height 39
type input "*"
click at [307, 462] on input "Quantity" at bounding box center [298, 457] width 68 height 39
click at [293, 502] on input "Quantity" at bounding box center [298, 504] width 68 height 39
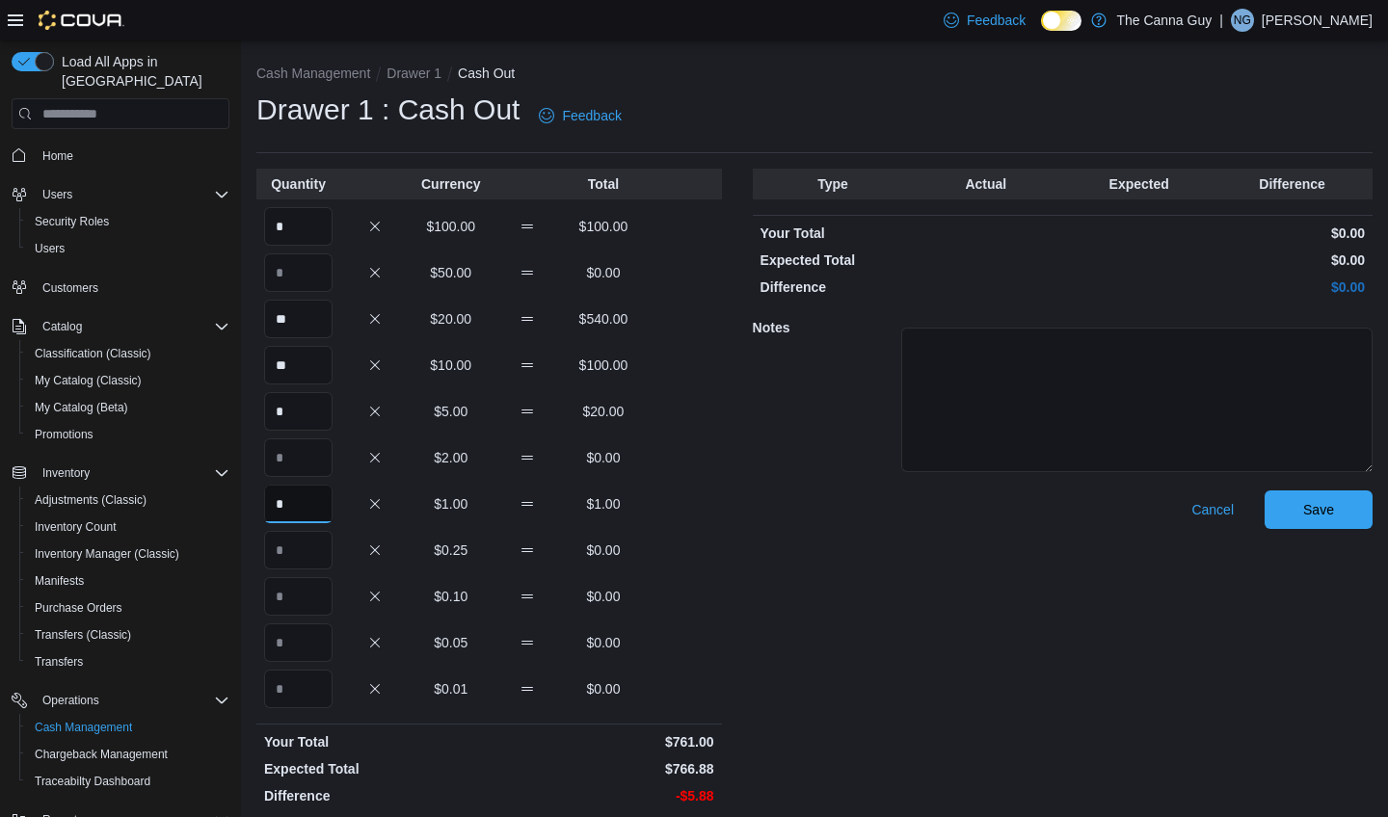
type input "*"
click at [313, 545] on input "Quantity" at bounding box center [298, 550] width 68 height 39
type input "*"
click at [317, 600] on input "Quantity" at bounding box center [298, 596] width 68 height 39
type input "**"
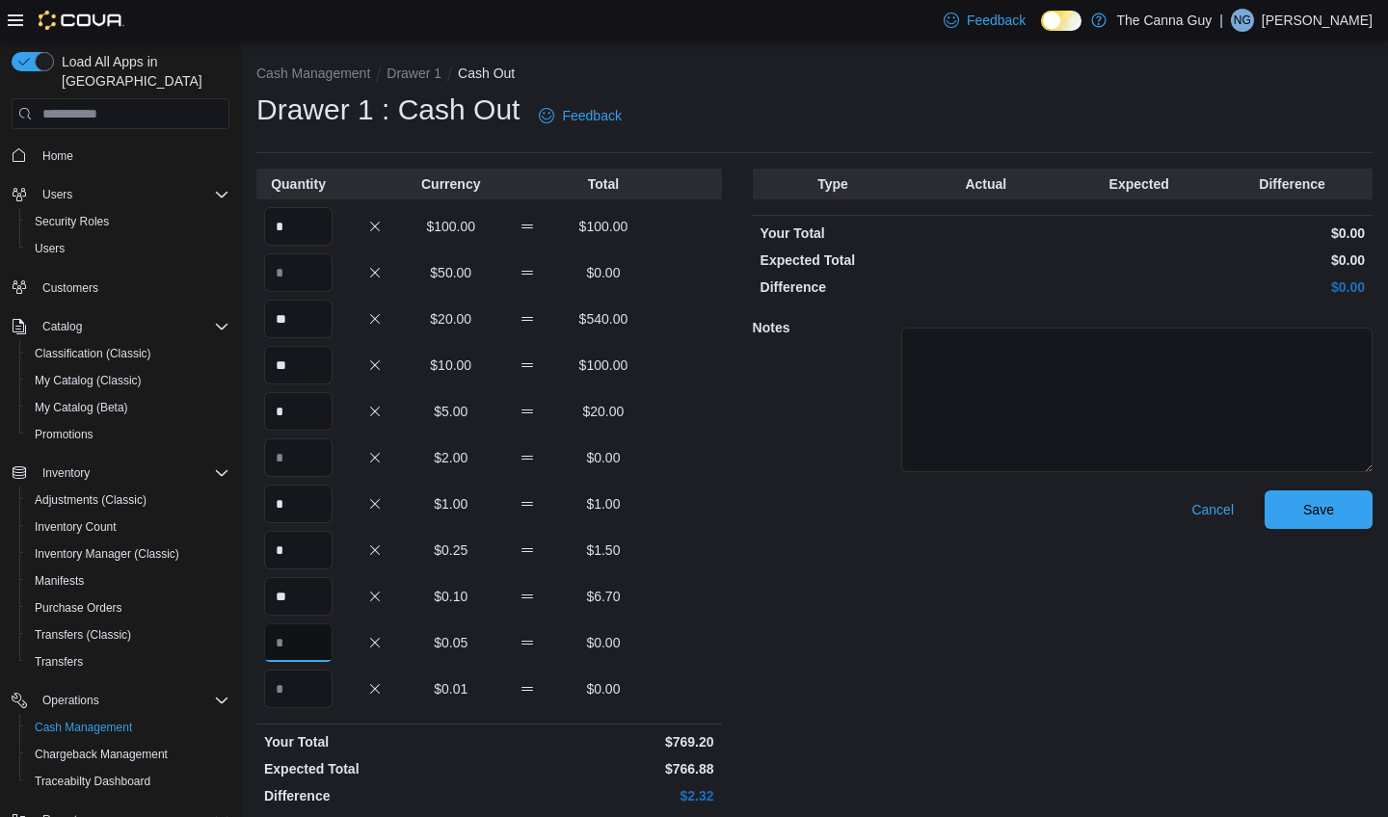
click at [302, 645] on input "Quantity" at bounding box center [298, 642] width 68 height 39
type input "**"
click at [305, 695] on input "Quantity" at bounding box center [298, 689] width 68 height 39
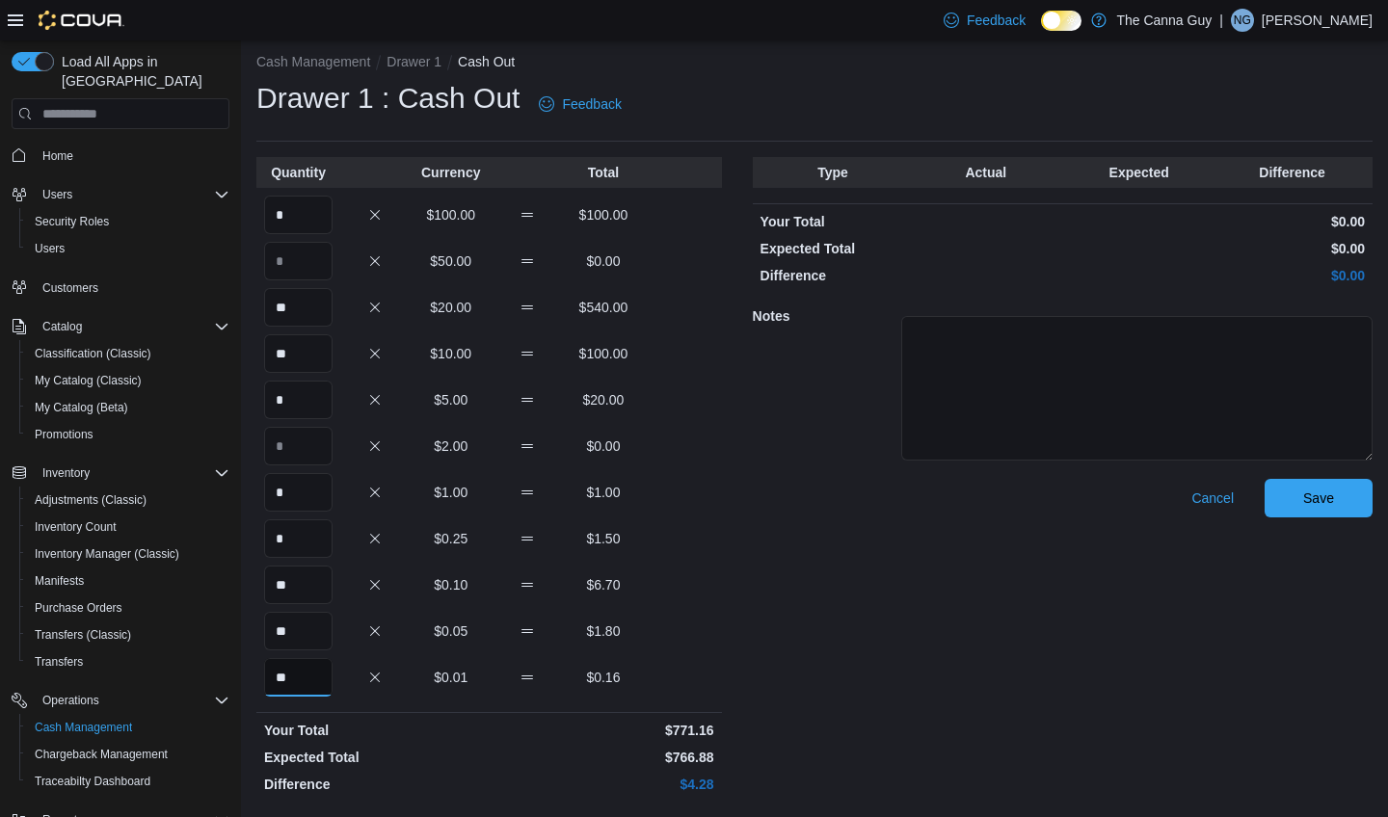
scroll to position [11, 0]
type input "**"
click at [1314, 503] on span "Save" at bounding box center [1318, 498] width 31 height 19
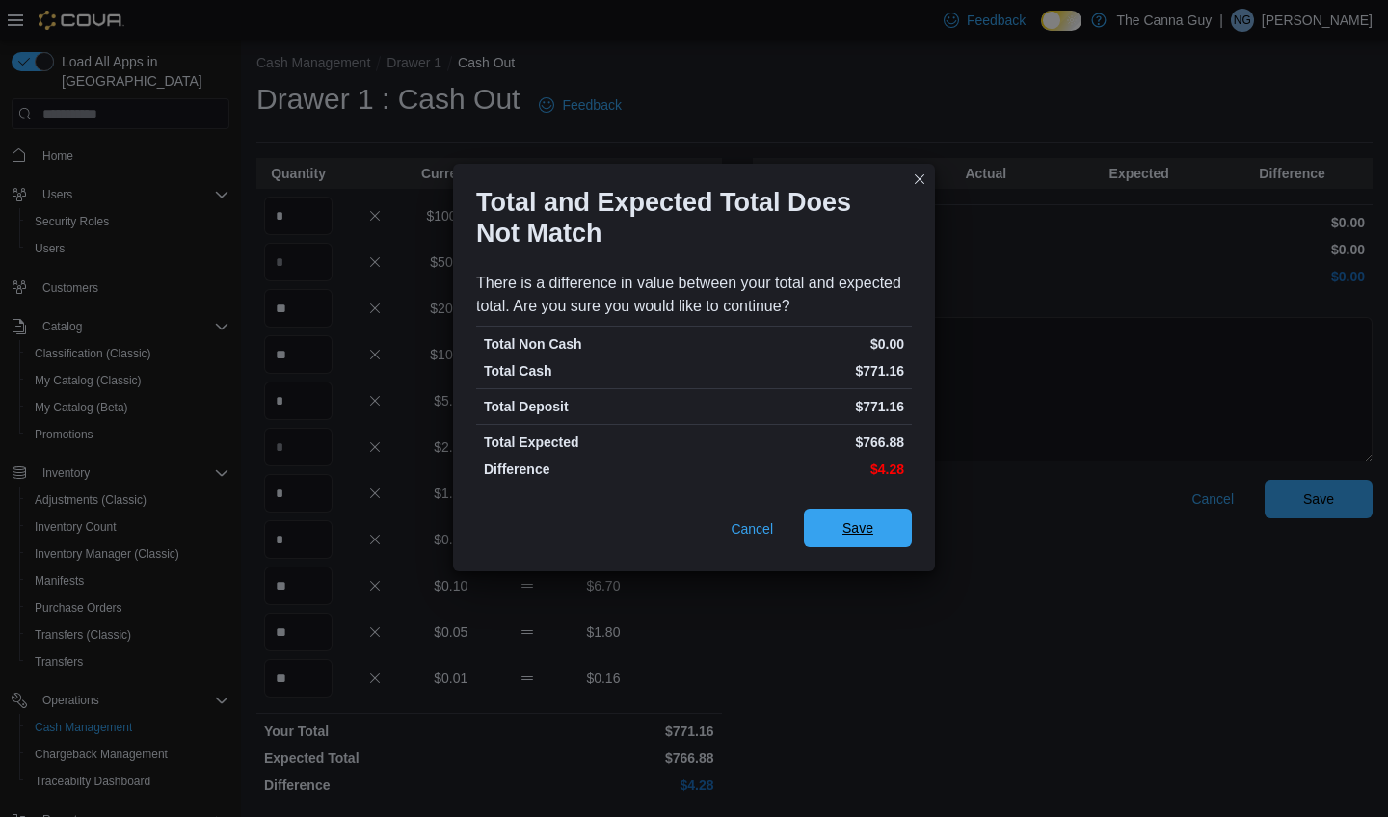
click at [879, 532] on span "Save" at bounding box center [857, 528] width 85 height 39
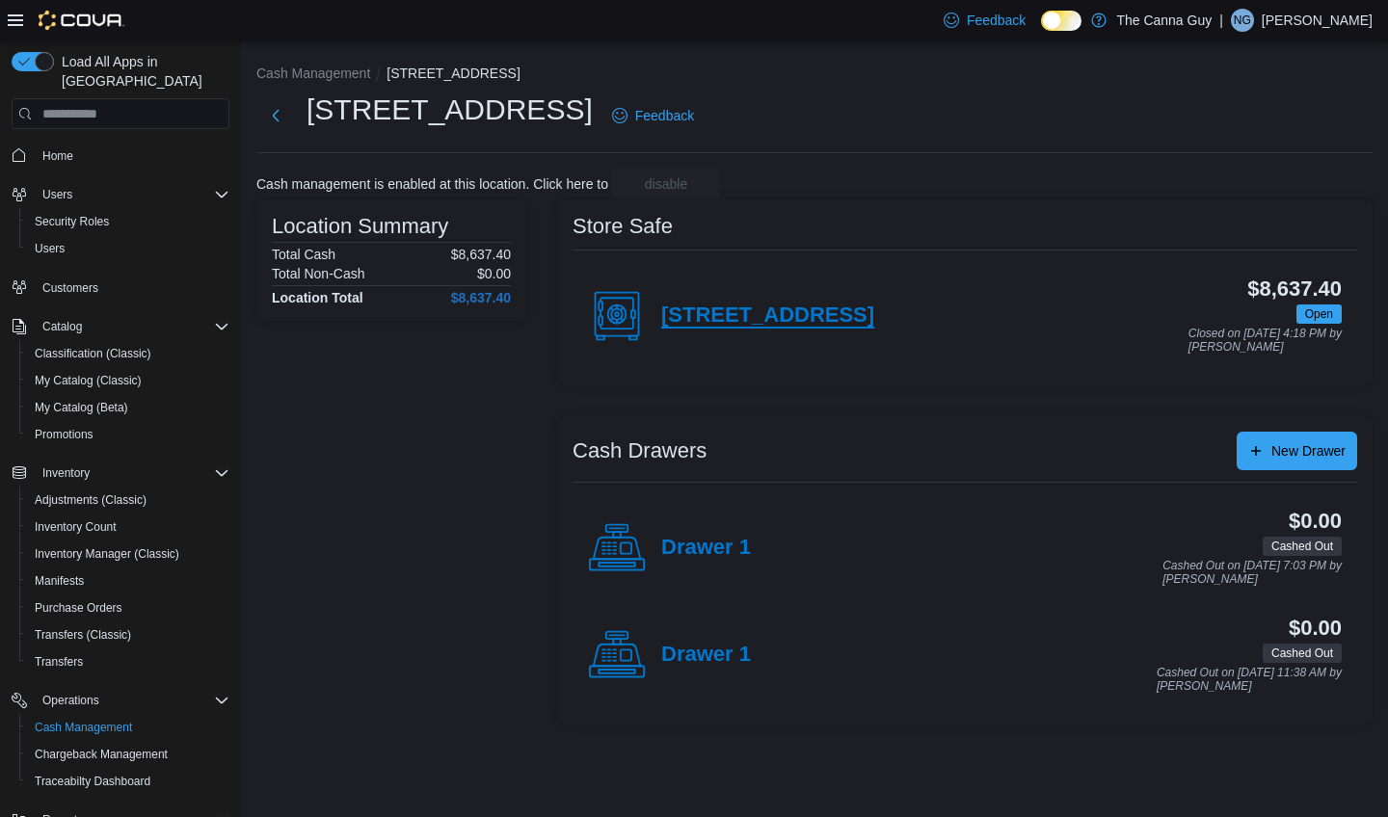
click at [723, 314] on h4 "[STREET_ADDRESS]" at bounding box center [767, 316] width 213 height 25
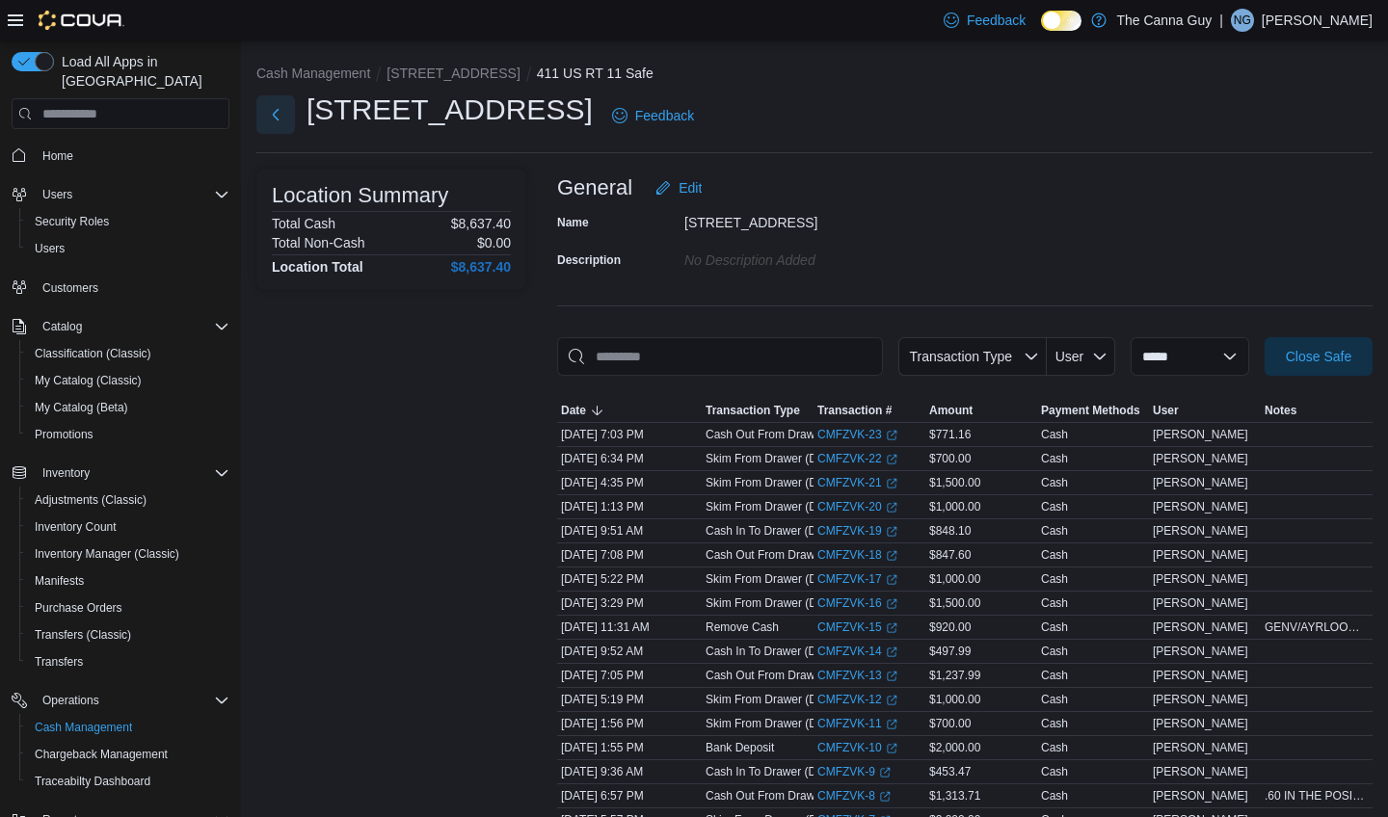
click at [278, 122] on button "Next" at bounding box center [275, 114] width 39 height 39
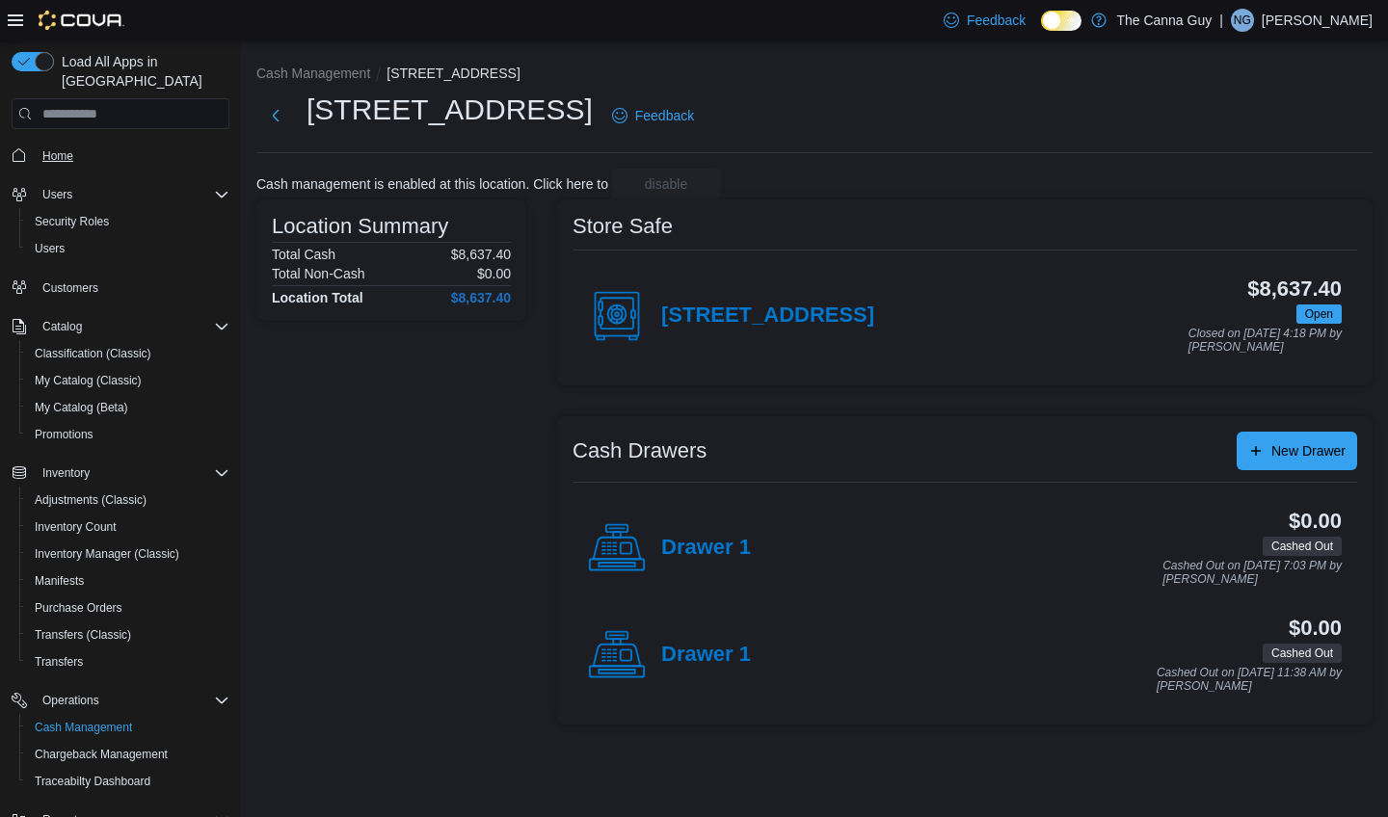
click at [65, 148] on span "Home" at bounding box center [57, 155] width 31 height 15
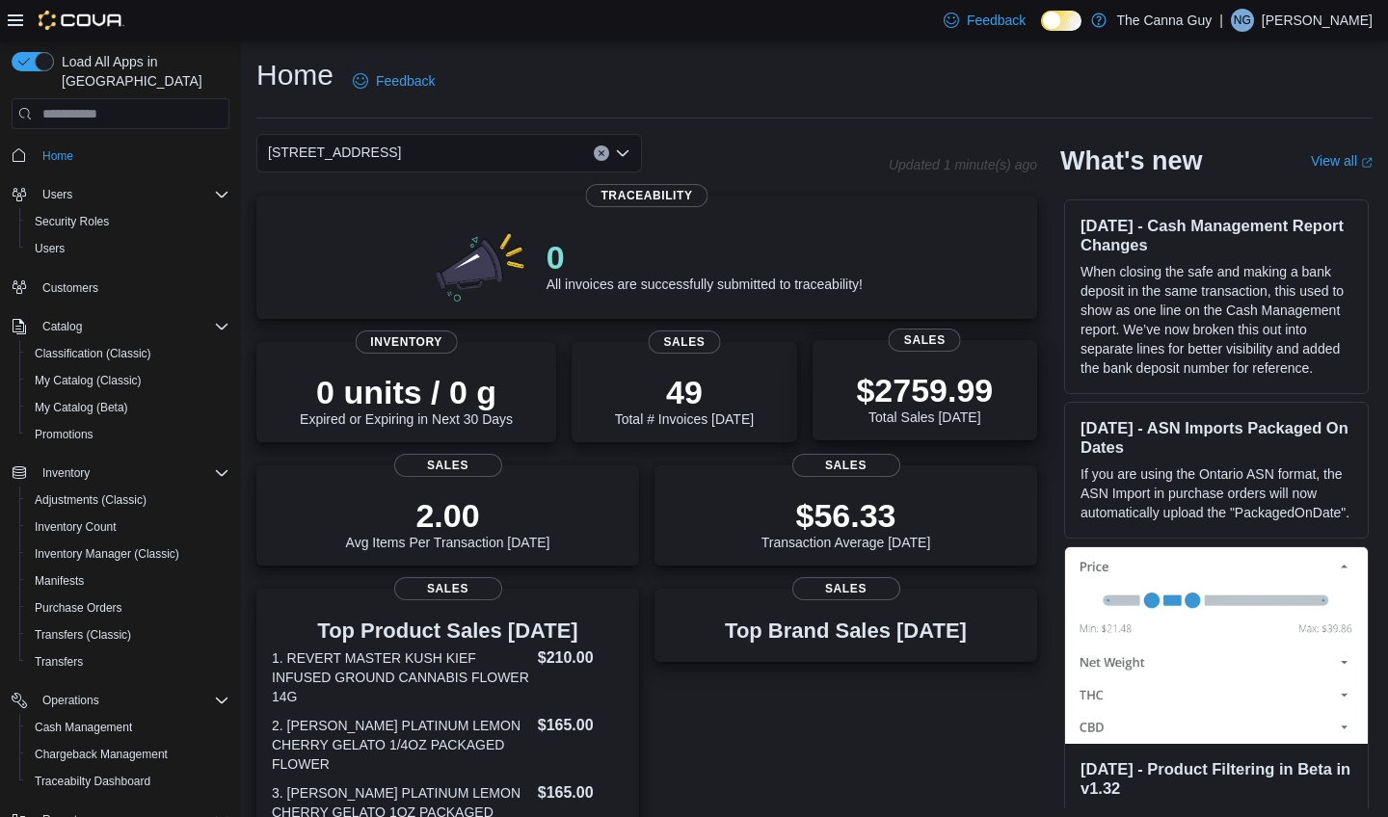
click at [857, 415] on div "$2759.99 Total Sales Today" at bounding box center [924, 398] width 137 height 54
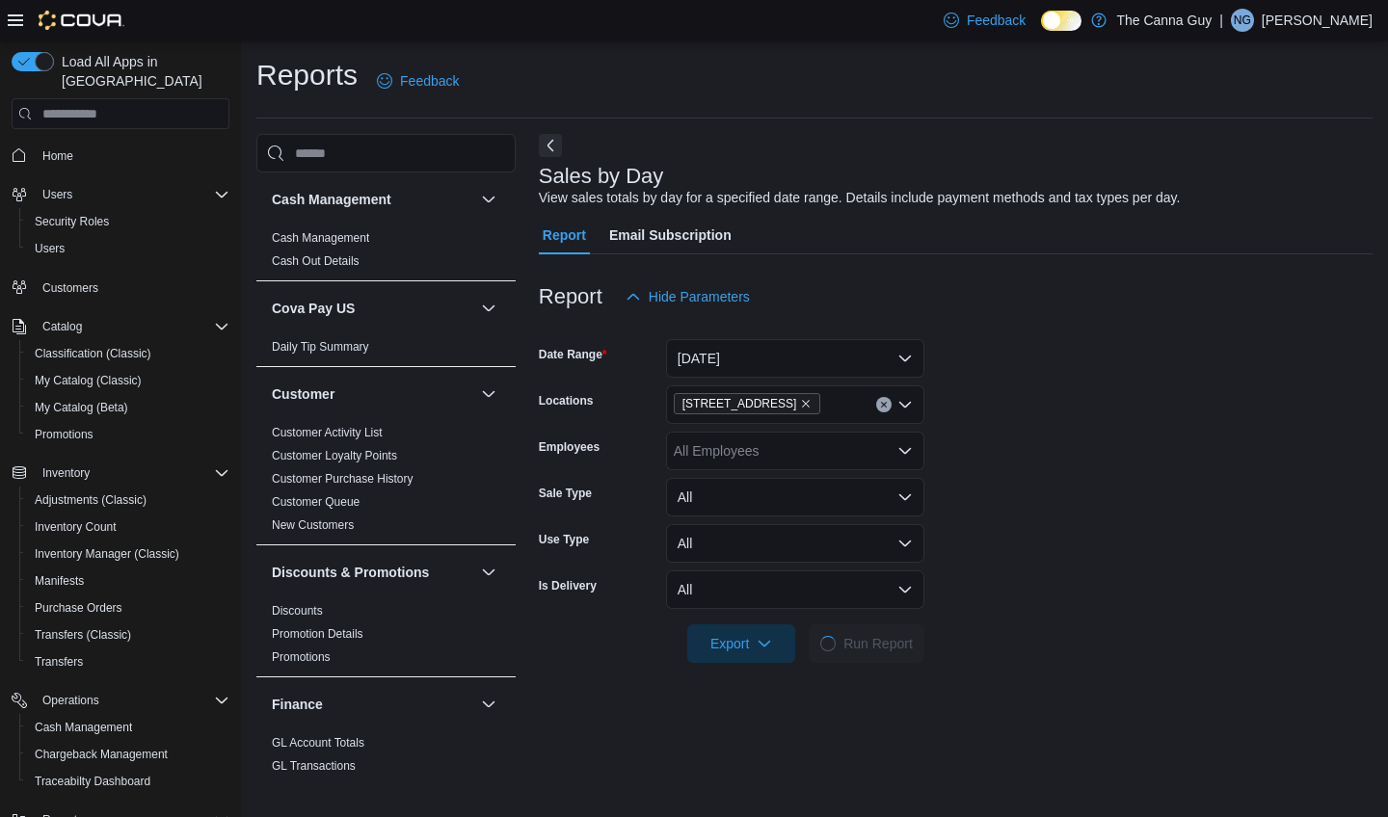
scroll to position [43, 0]
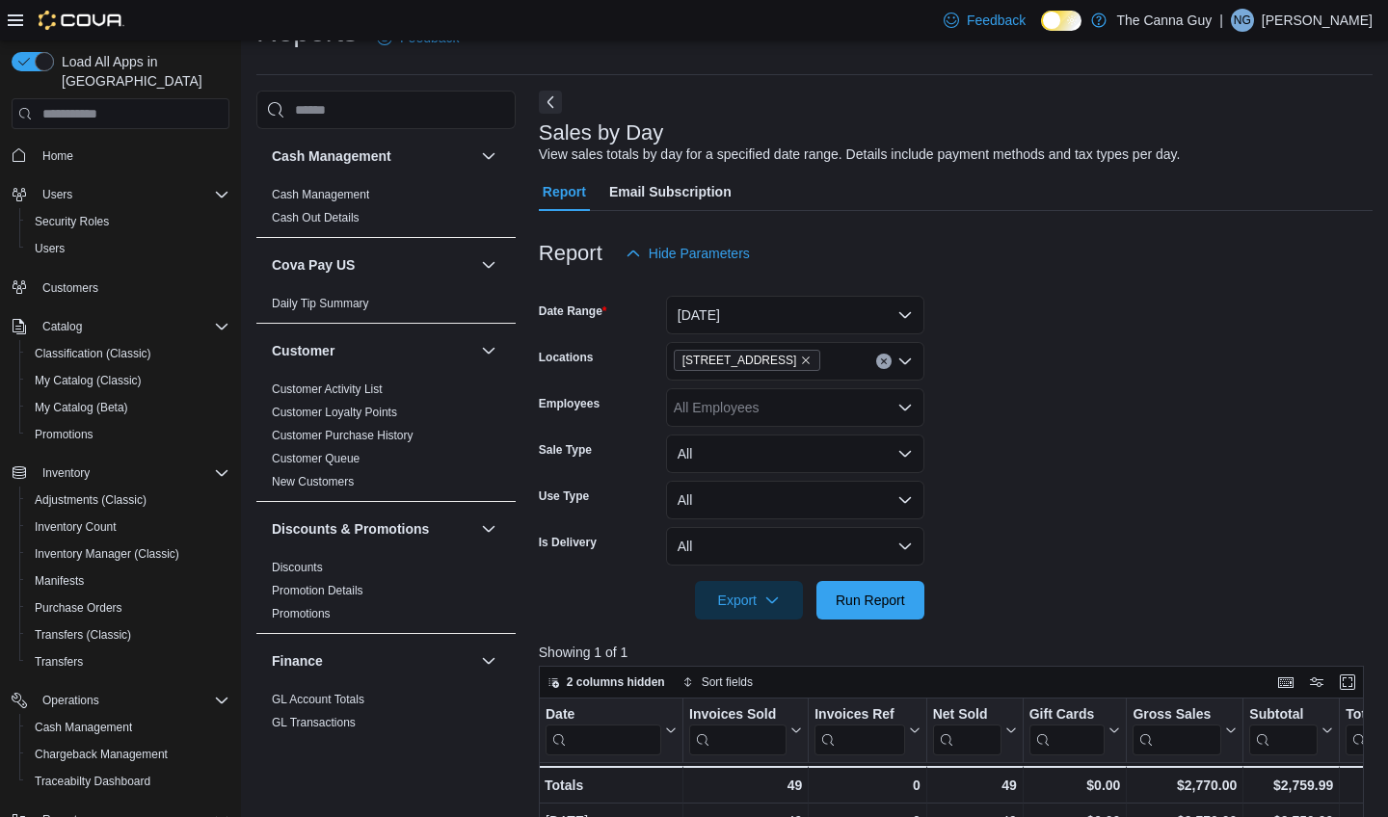
click at [893, 311] on button "[DATE]" at bounding box center [795, 315] width 258 height 39
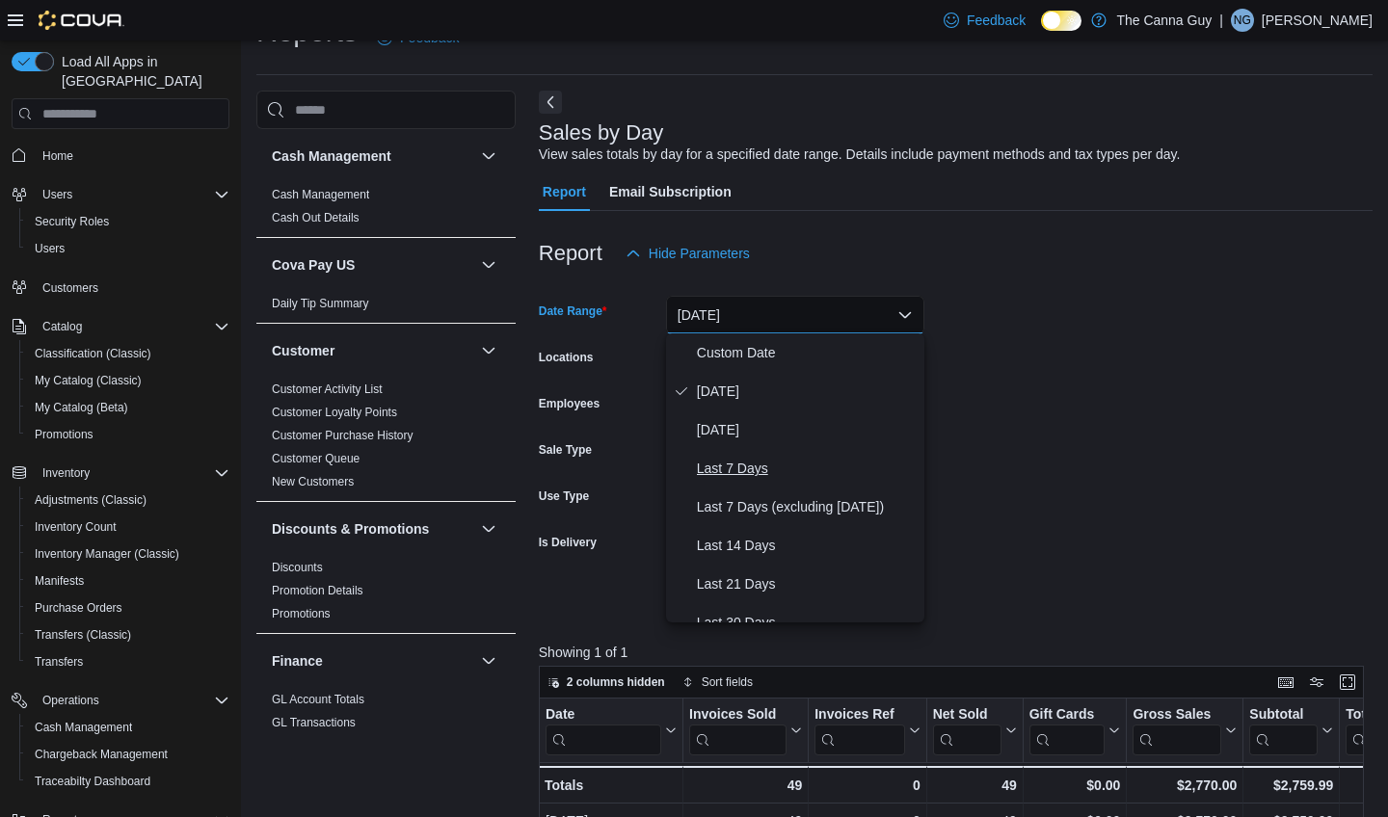
click at [748, 468] on span "Last 7 Days" at bounding box center [807, 468] width 220 height 23
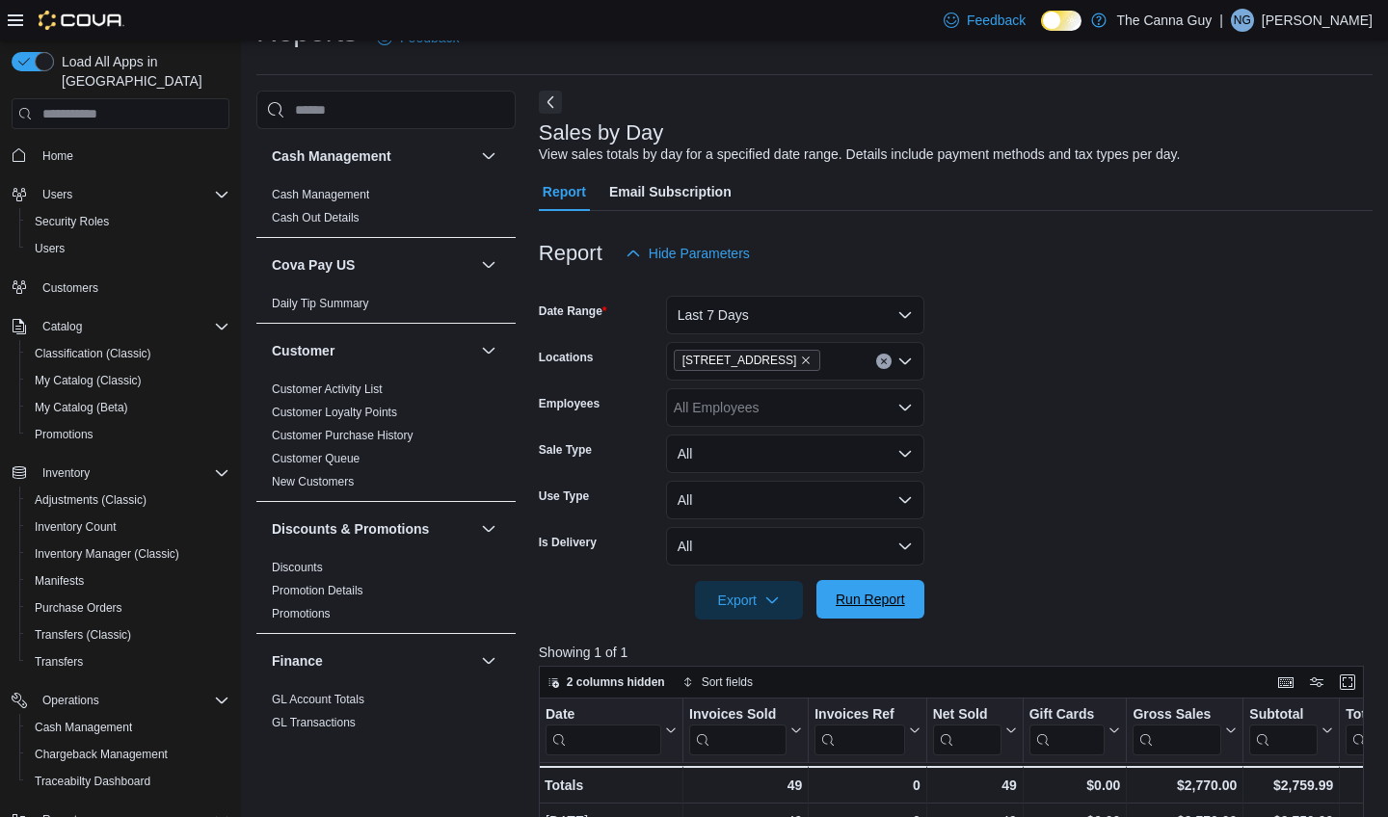
click at [890, 601] on span "Run Report" at bounding box center [869, 599] width 69 height 19
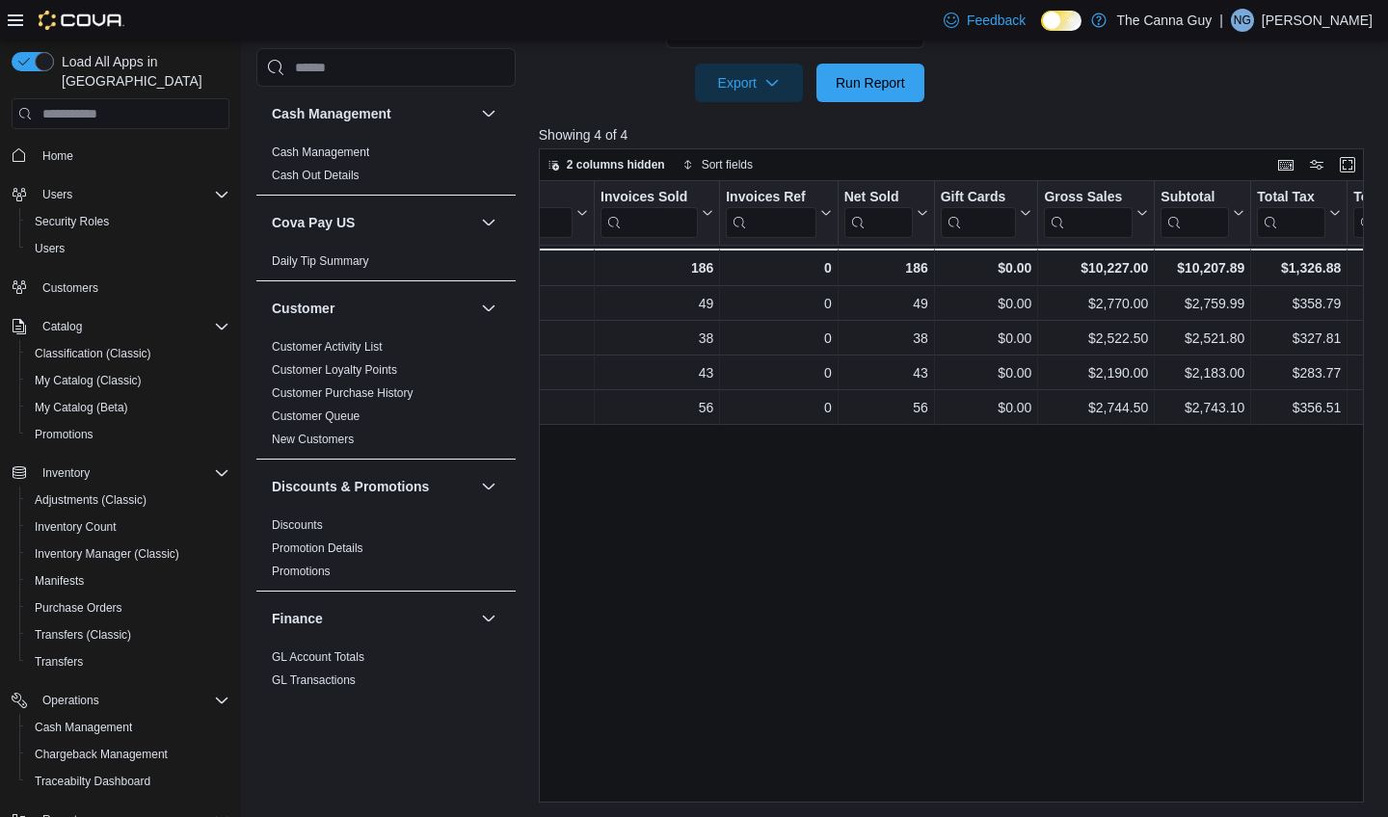
scroll to position [0, 103]
